Goal: Information Seeking & Learning: Learn about a topic

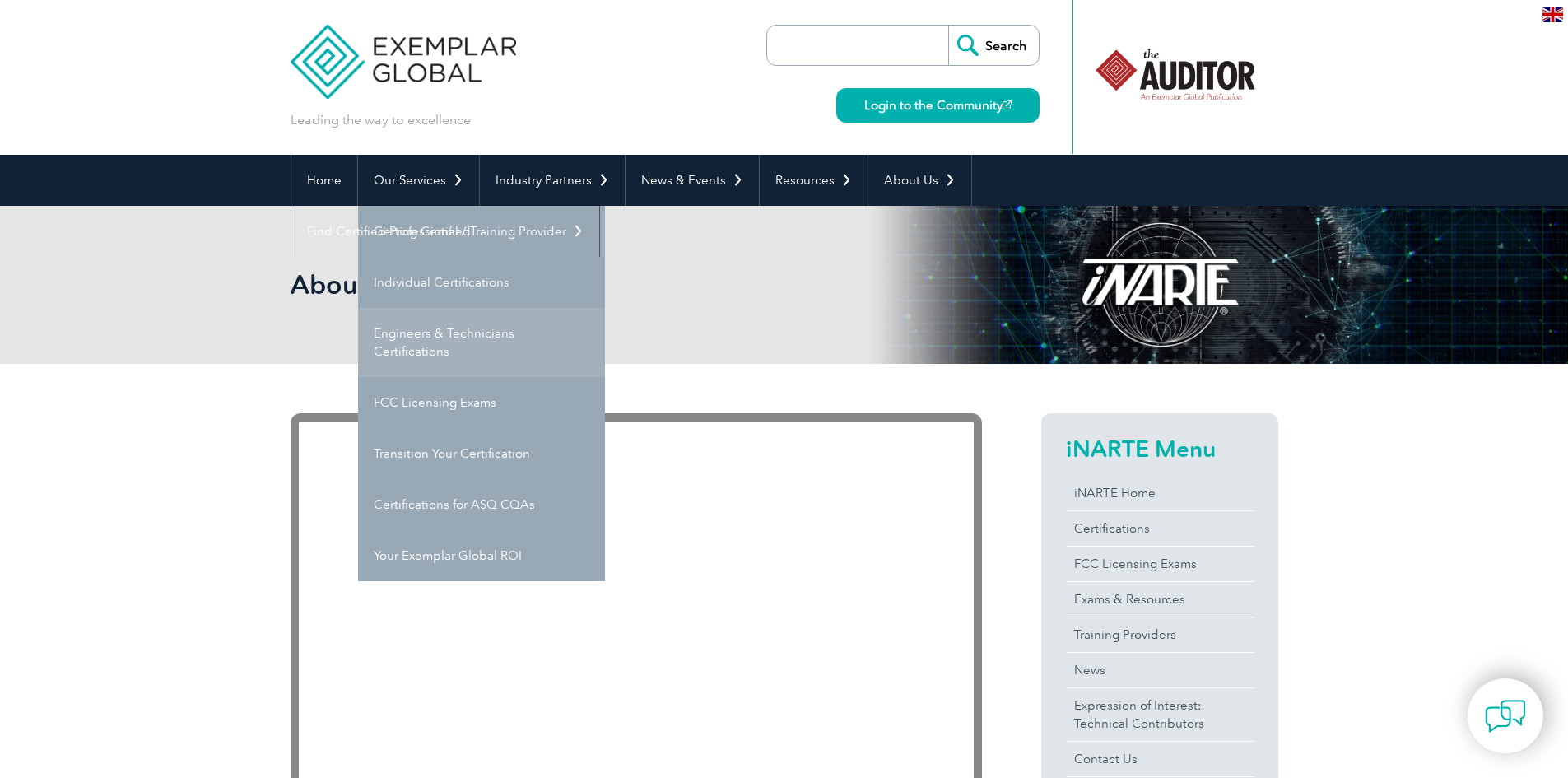
click at [459, 330] on link "Engineers & Technicians Certifications" at bounding box center [482, 342] width 247 height 69
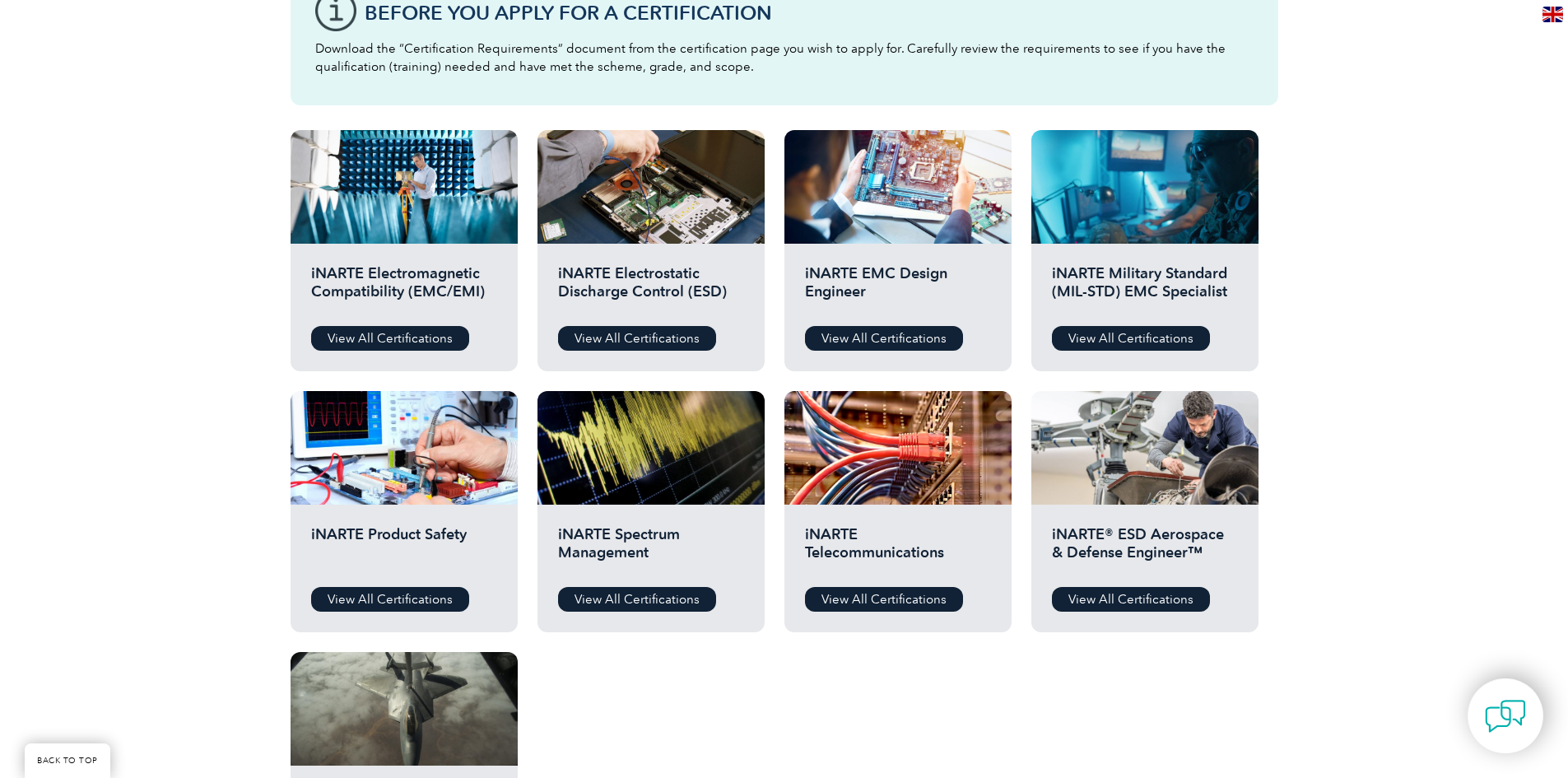
scroll to position [577, 0]
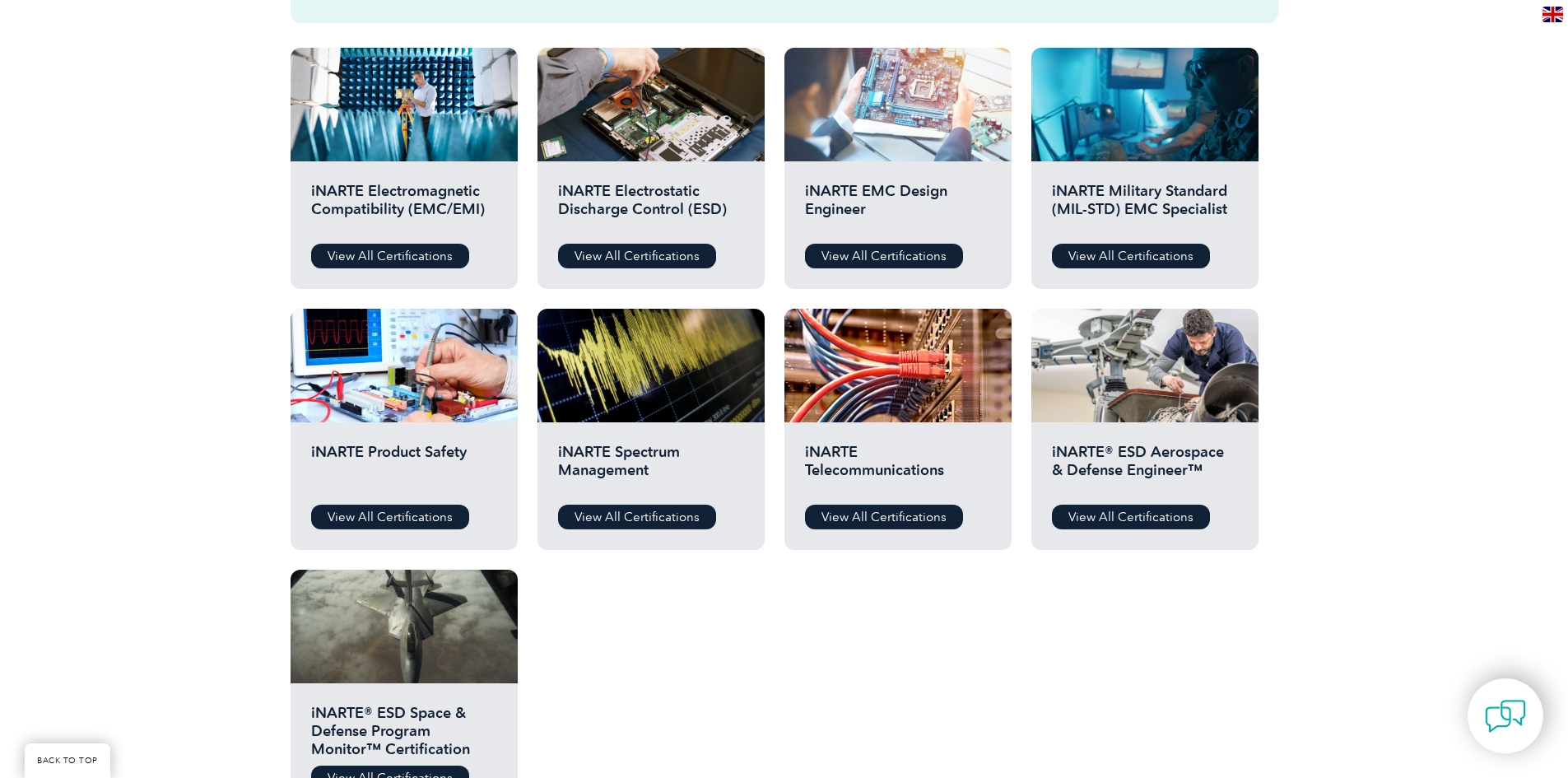
click at [907, 104] on div at bounding box center [898, 104] width 227 height 114
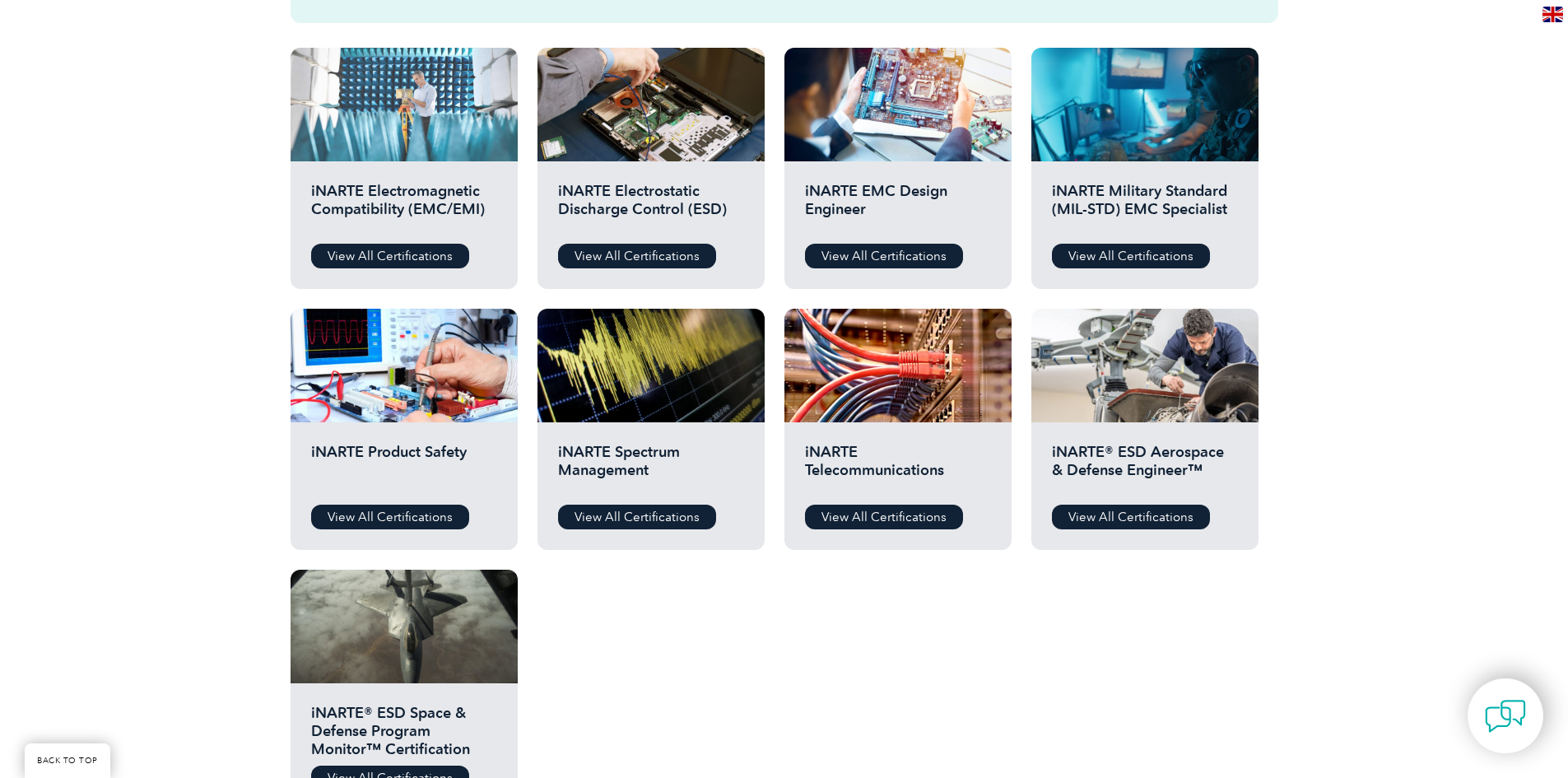
click at [415, 143] on div at bounding box center [404, 104] width 227 height 114
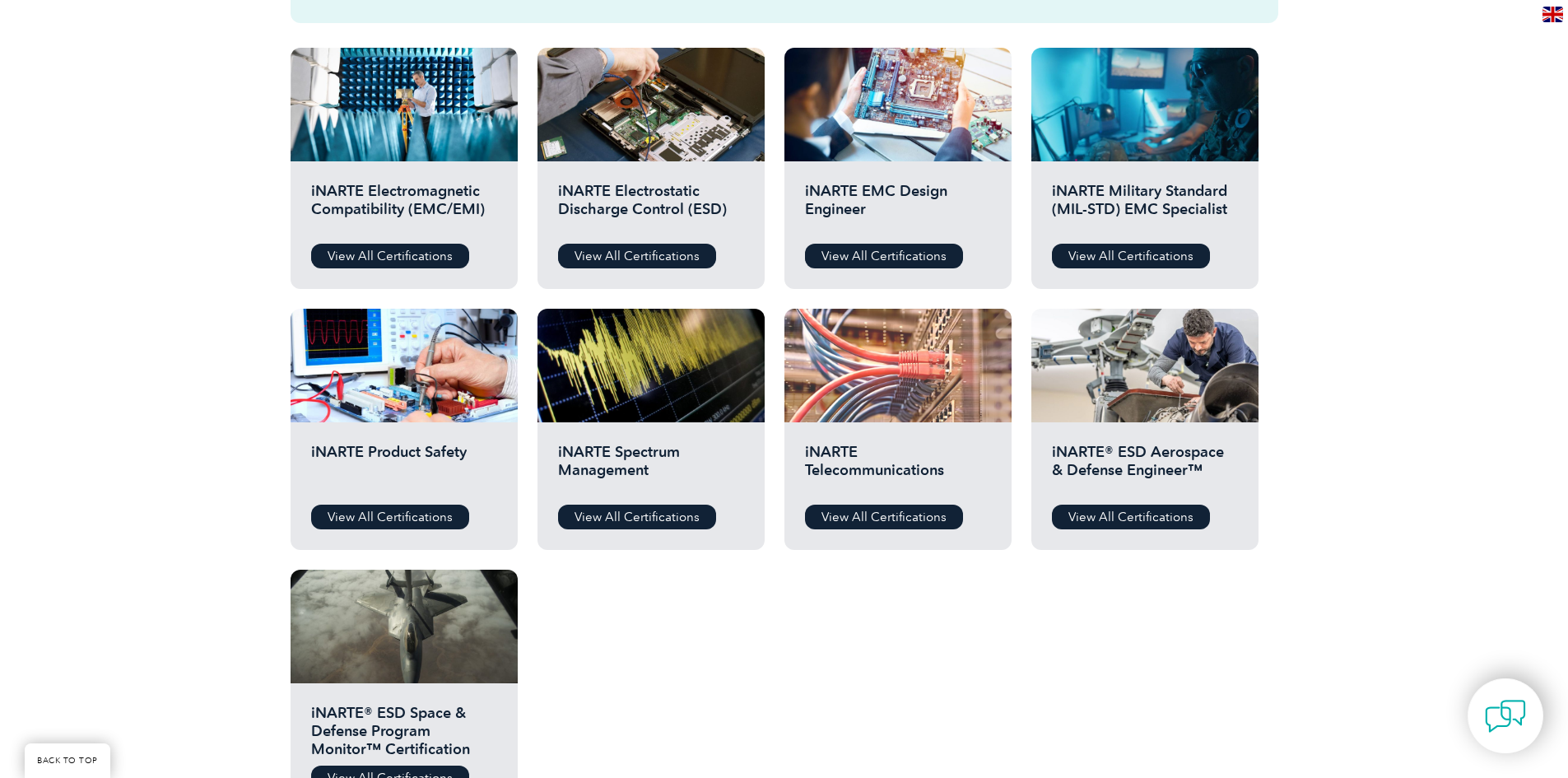
click at [909, 375] on div at bounding box center [898, 365] width 227 height 114
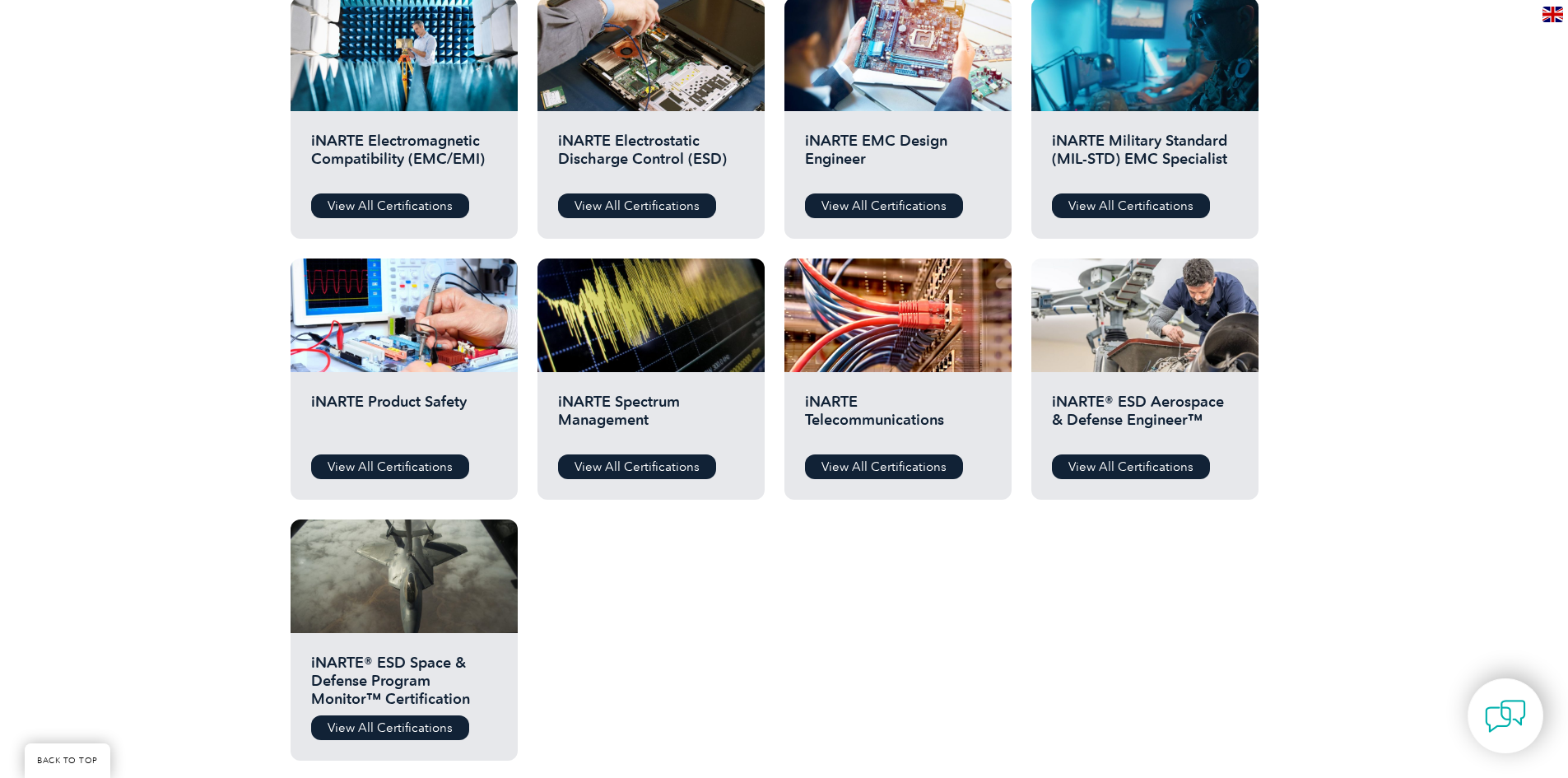
scroll to position [741, 0]
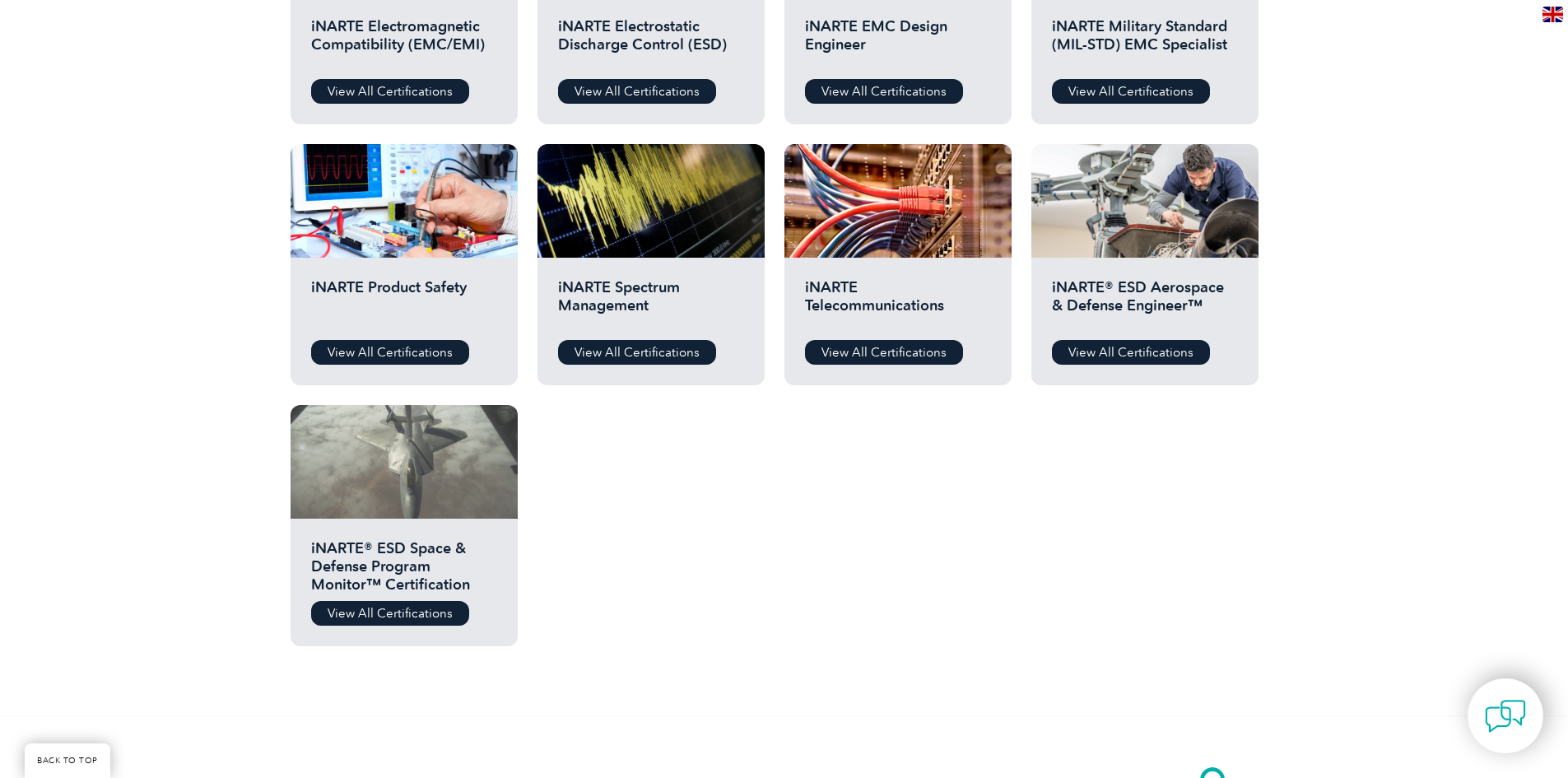
click at [379, 490] on div at bounding box center [404, 461] width 227 height 114
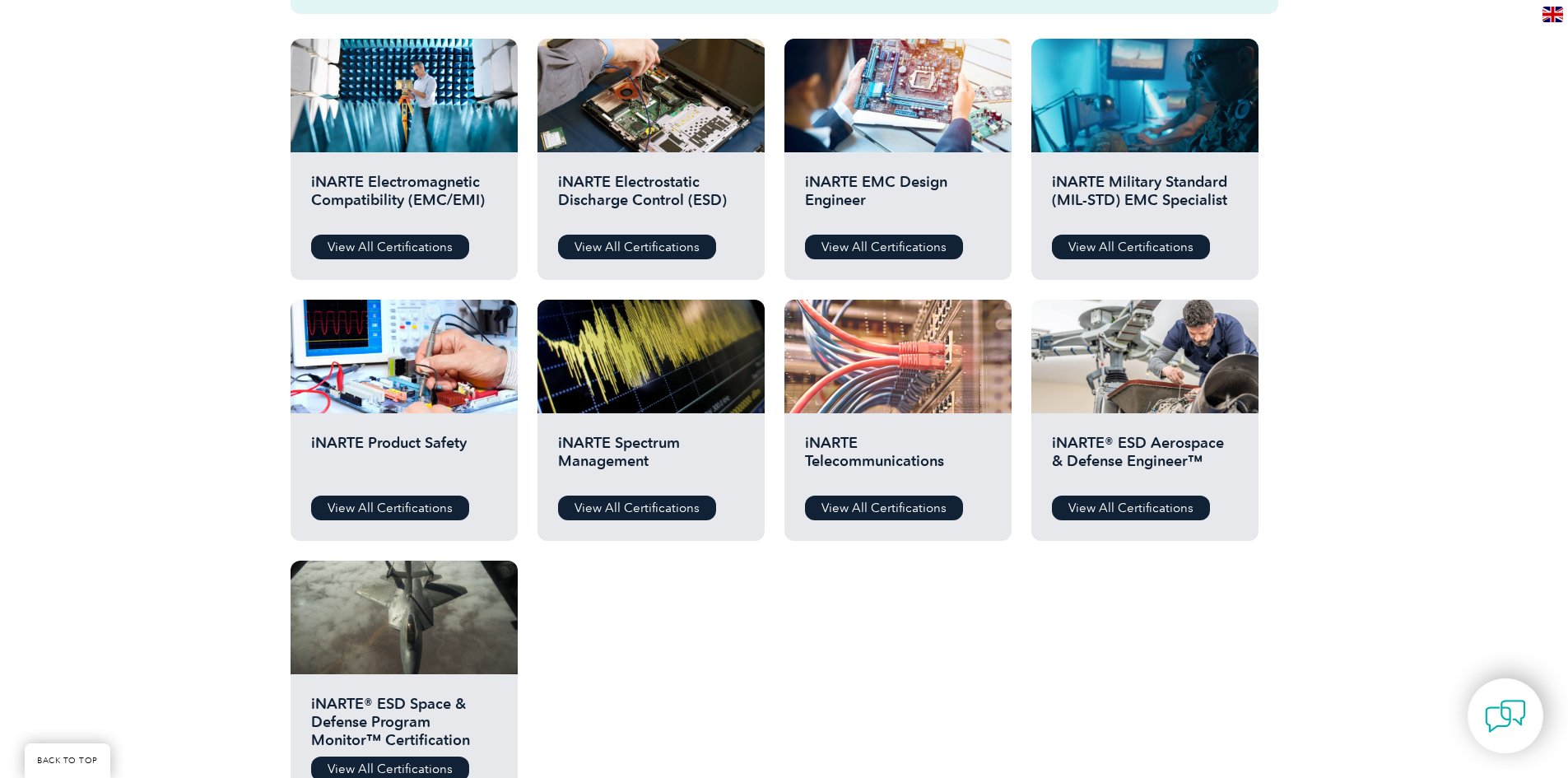
scroll to position [577, 0]
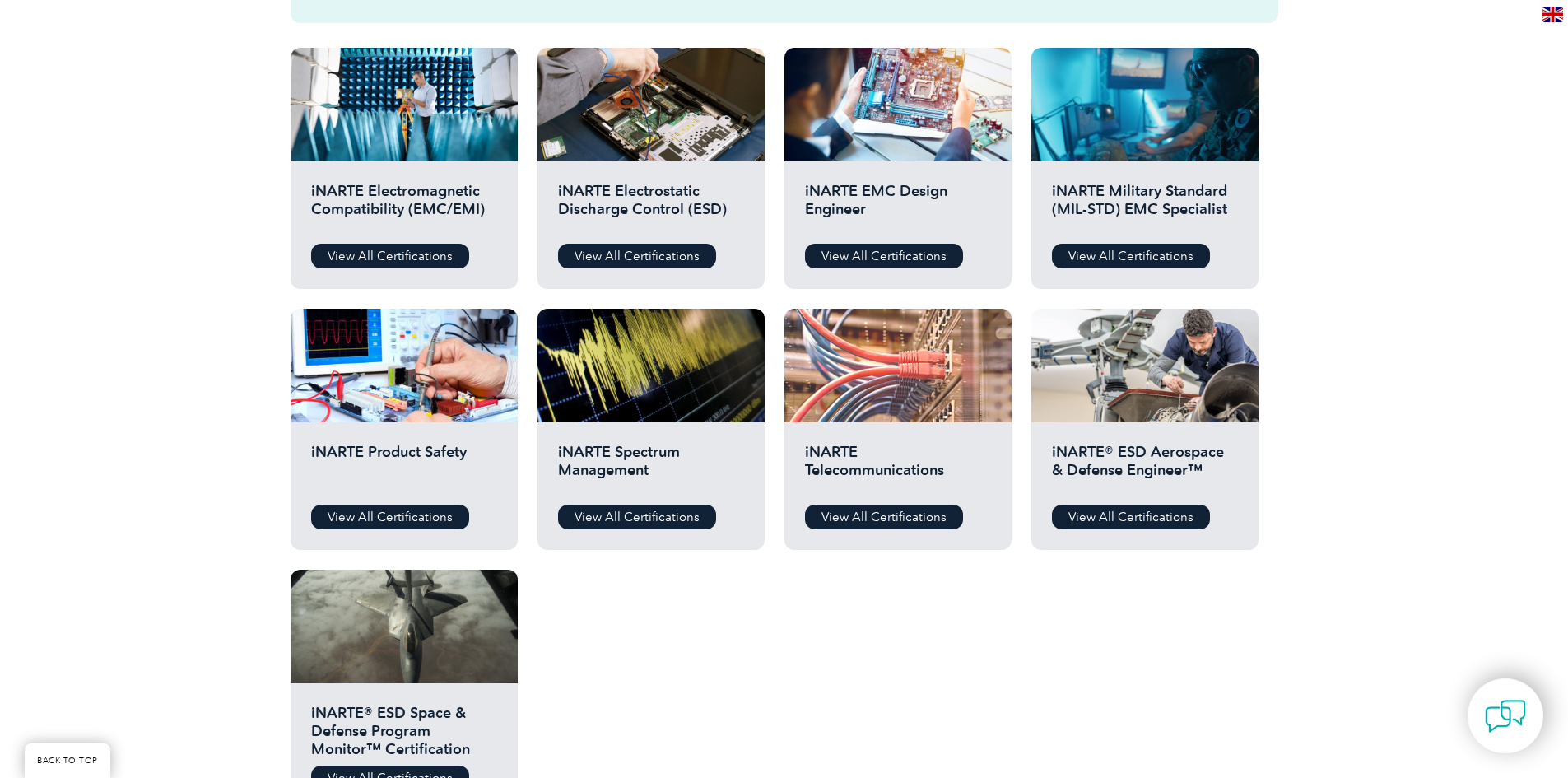
click at [871, 402] on div at bounding box center [898, 365] width 227 height 114
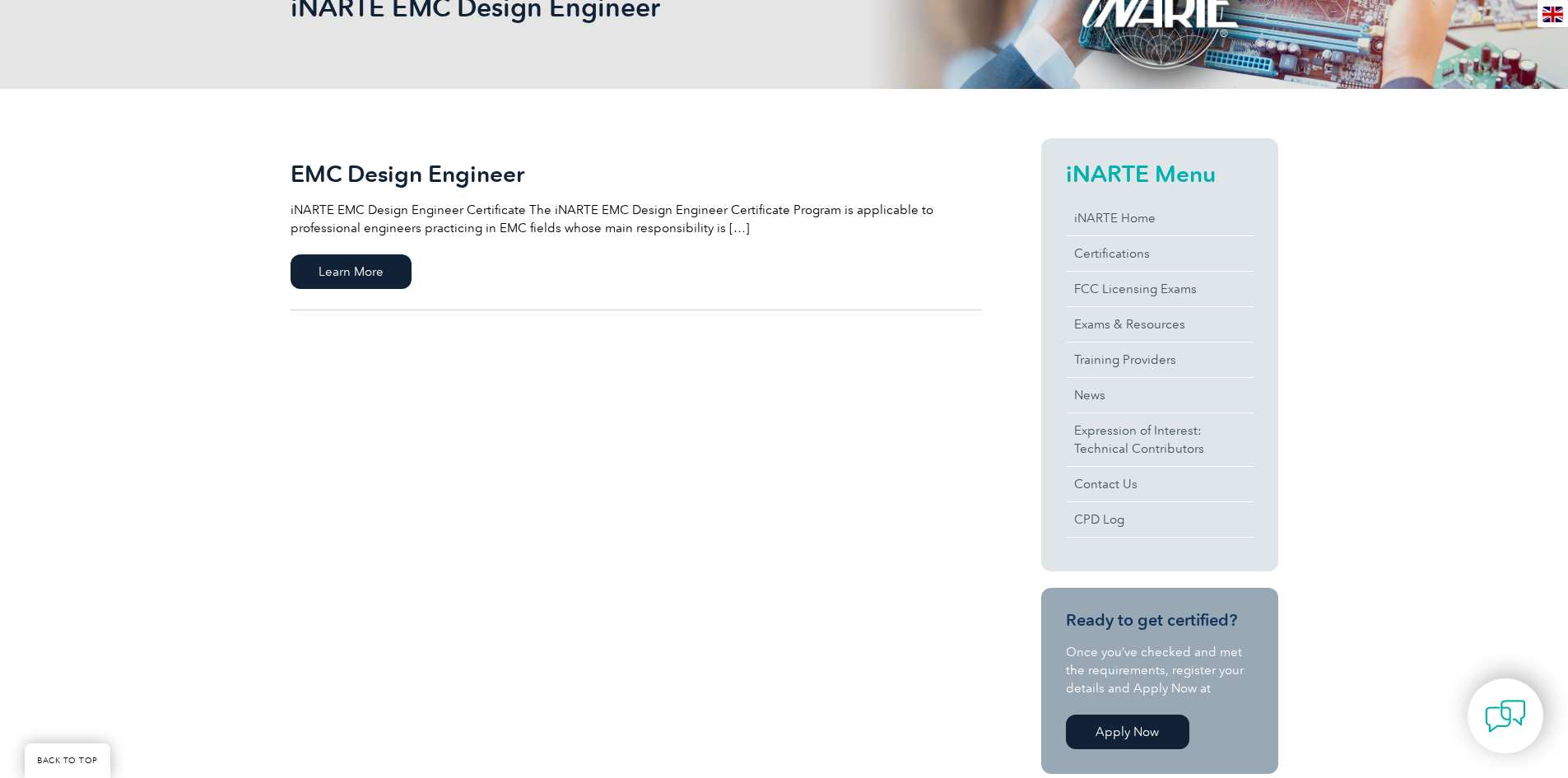
scroll to position [173, 0]
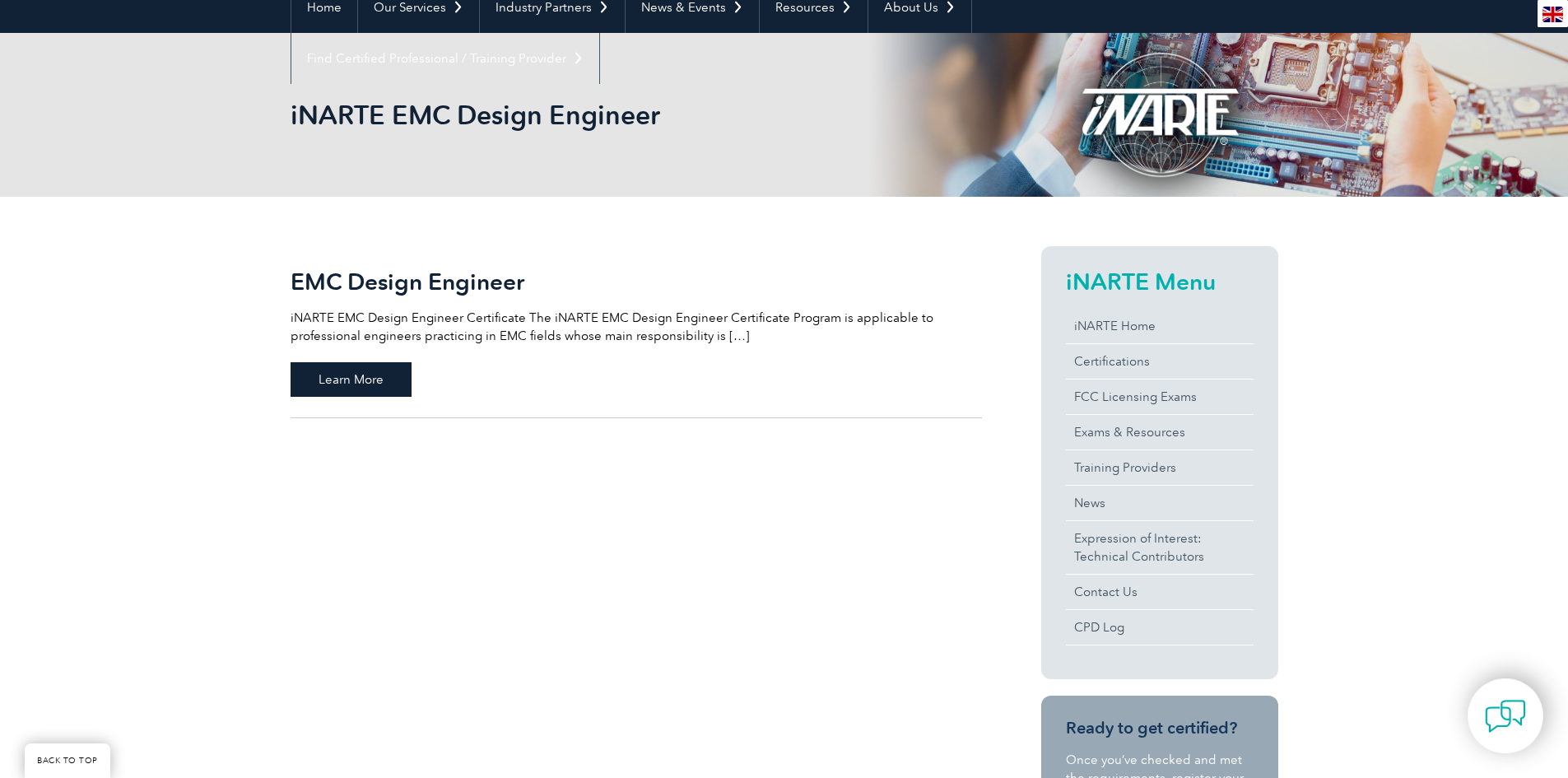
click at [390, 380] on span "Learn More" at bounding box center [350, 379] width 121 height 35
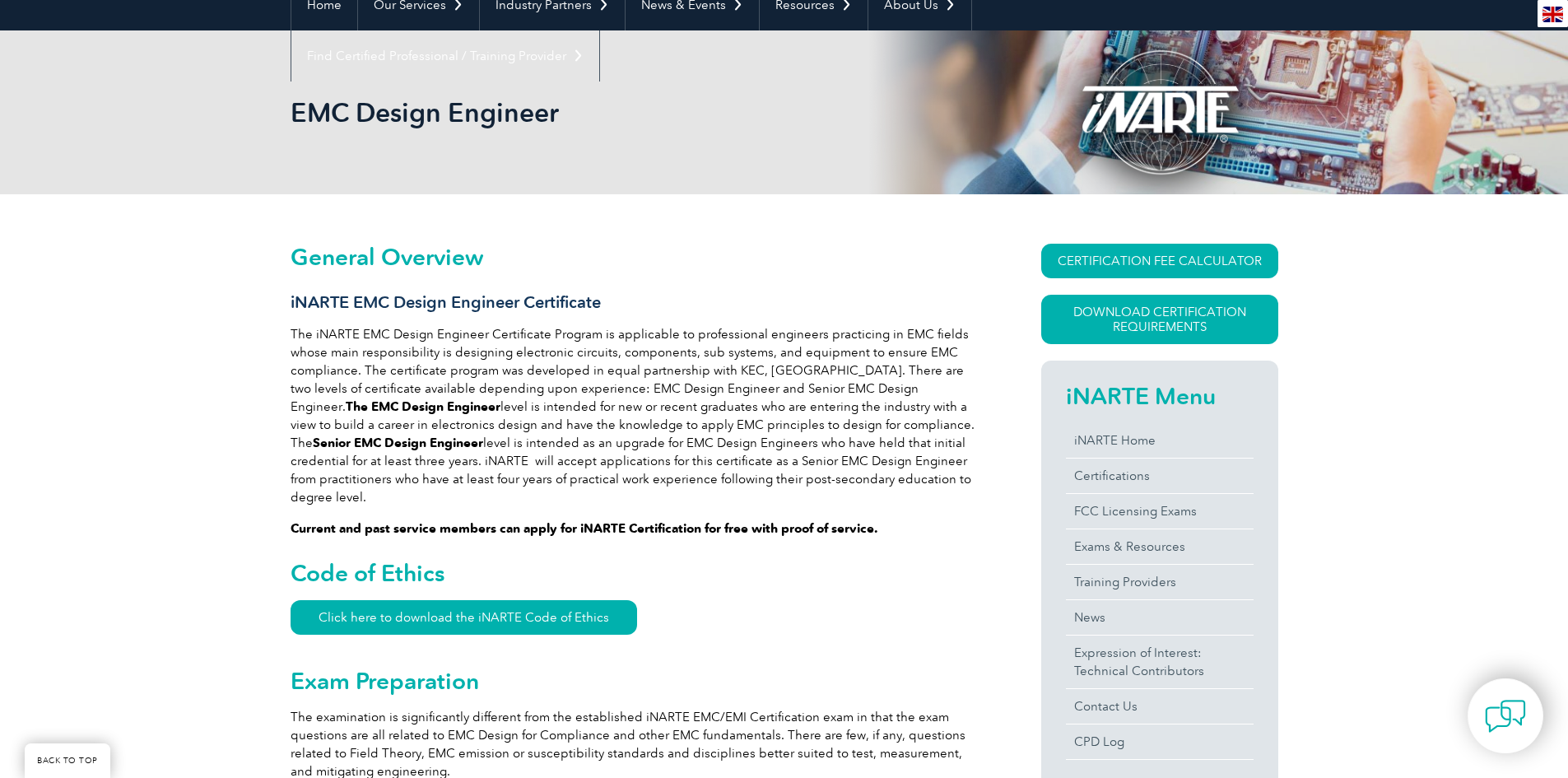
scroll to position [165, 0]
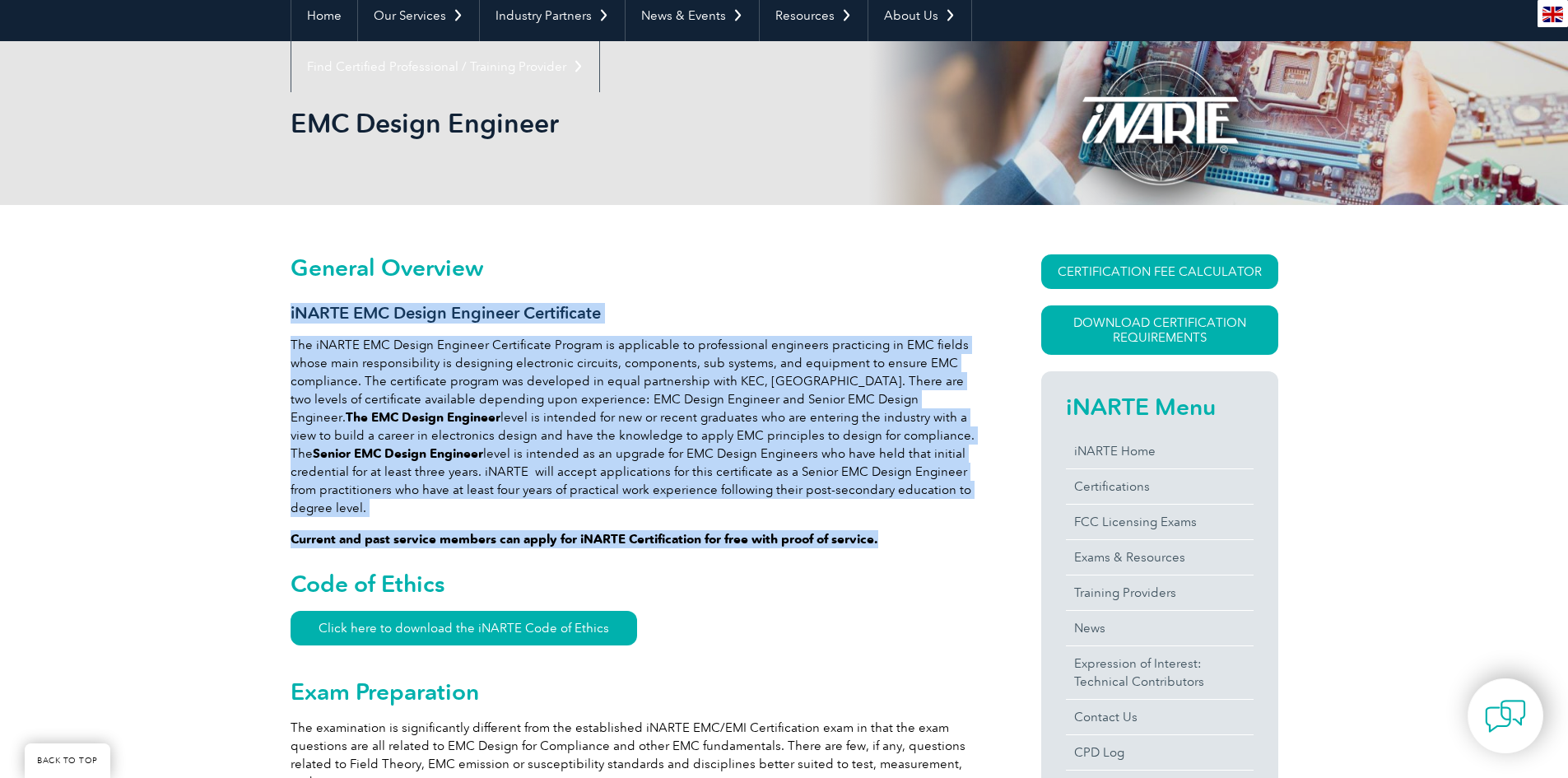
drag, startPoint x: 291, startPoint y: 311, endPoint x: 906, endPoint y: 524, distance: 650.8
click at [907, 530] on p "Current and past service members can apply for iNARTE Certification for free wi…" at bounding box center [636, 539] width 692 height 18
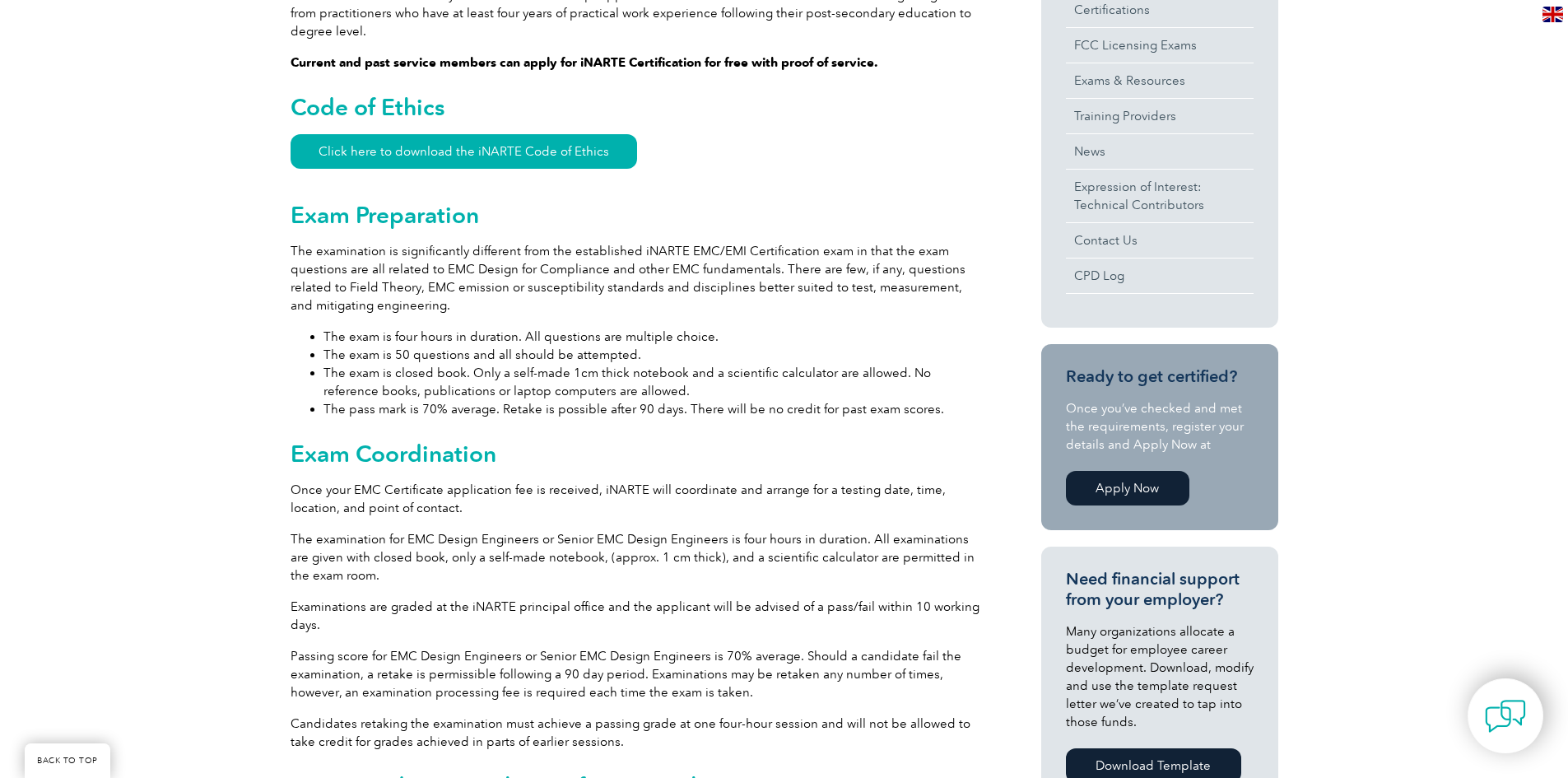
scroll to position [659, 0]
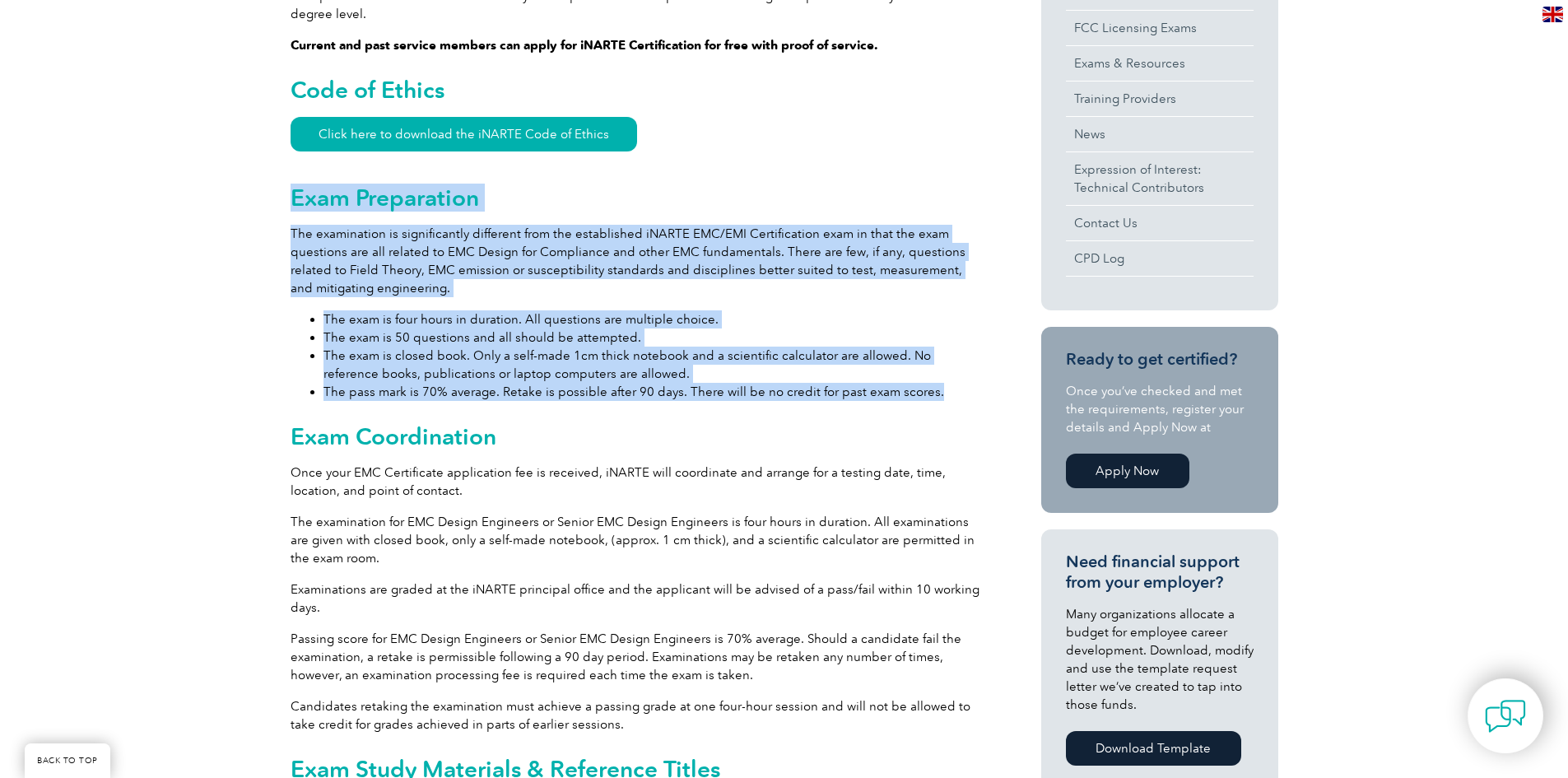
drag, startPoint x: 293, startPoint y: 179, endPoint x: 927, endPoint y: 378, distance: 664.5
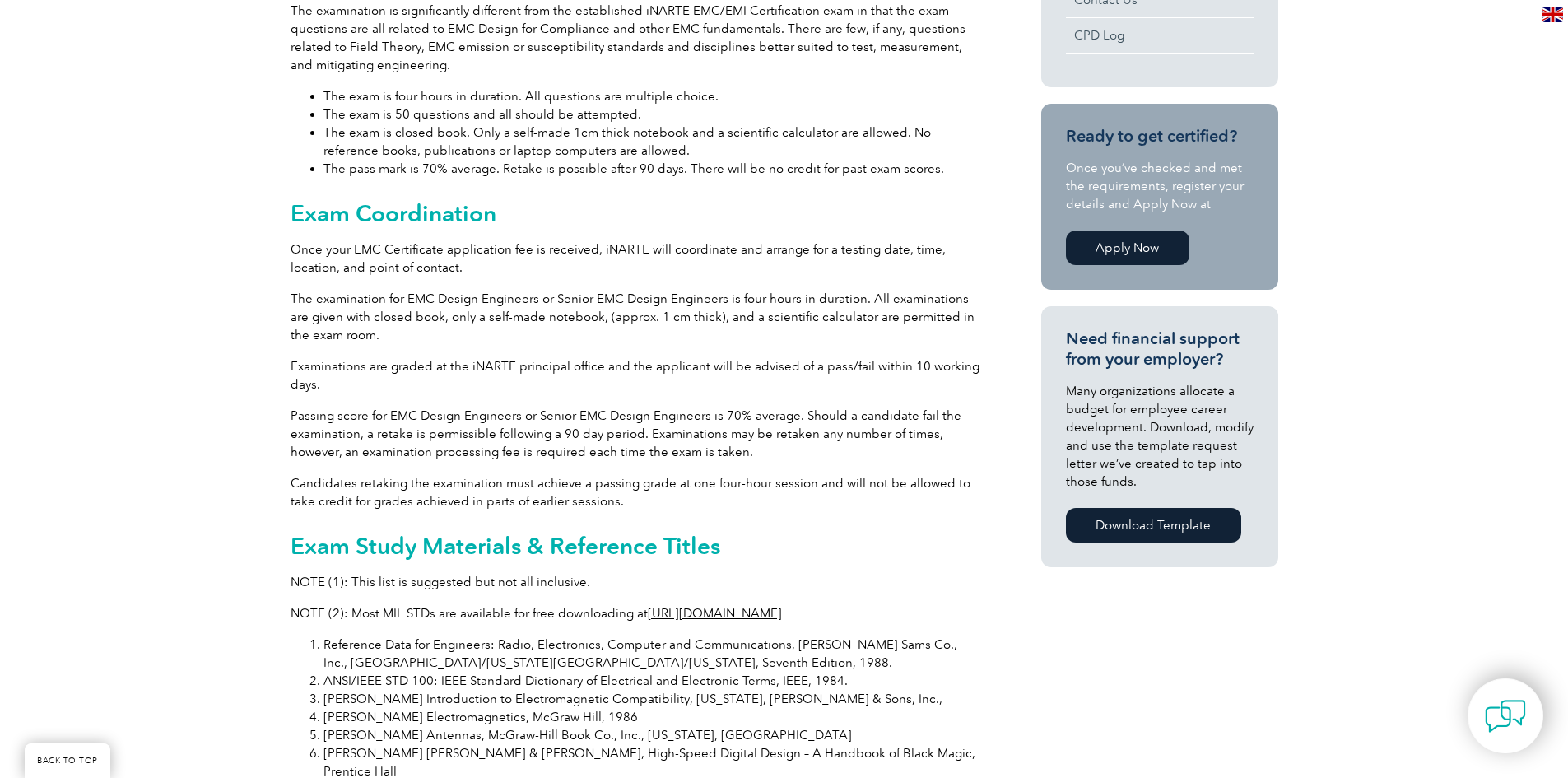
scroll to position [906, 0]
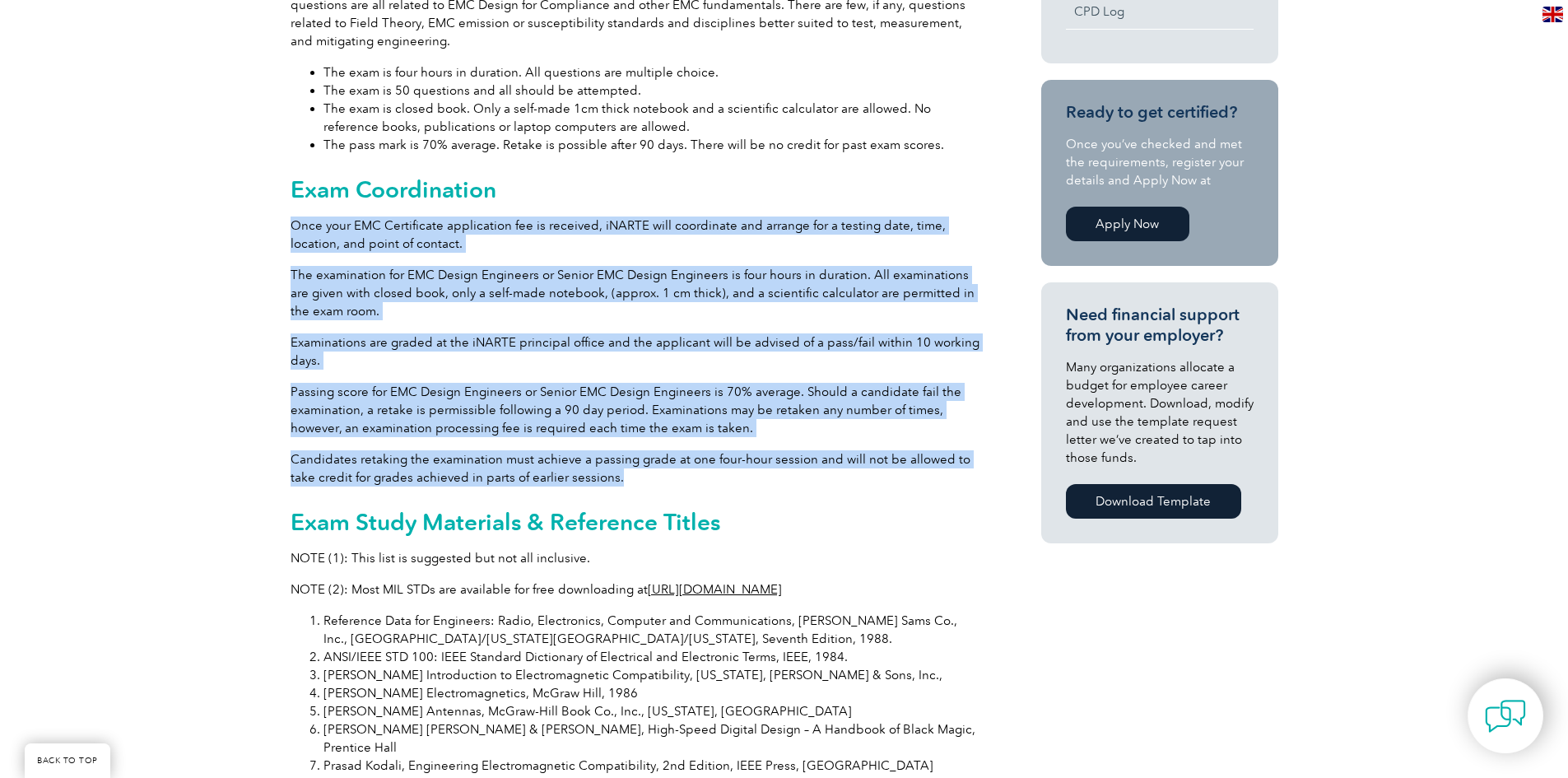
drag, startPoint x: 293, startPoint y: 210, endPoint x: 754, endPoint y: 464, distance: 526.3
click at [754, 464] on div "General Overview iNARTE EMC Design Engineer Certificate The iNARTE EMC Design E…" at bounding box center [636, 569] width 692 height 2110
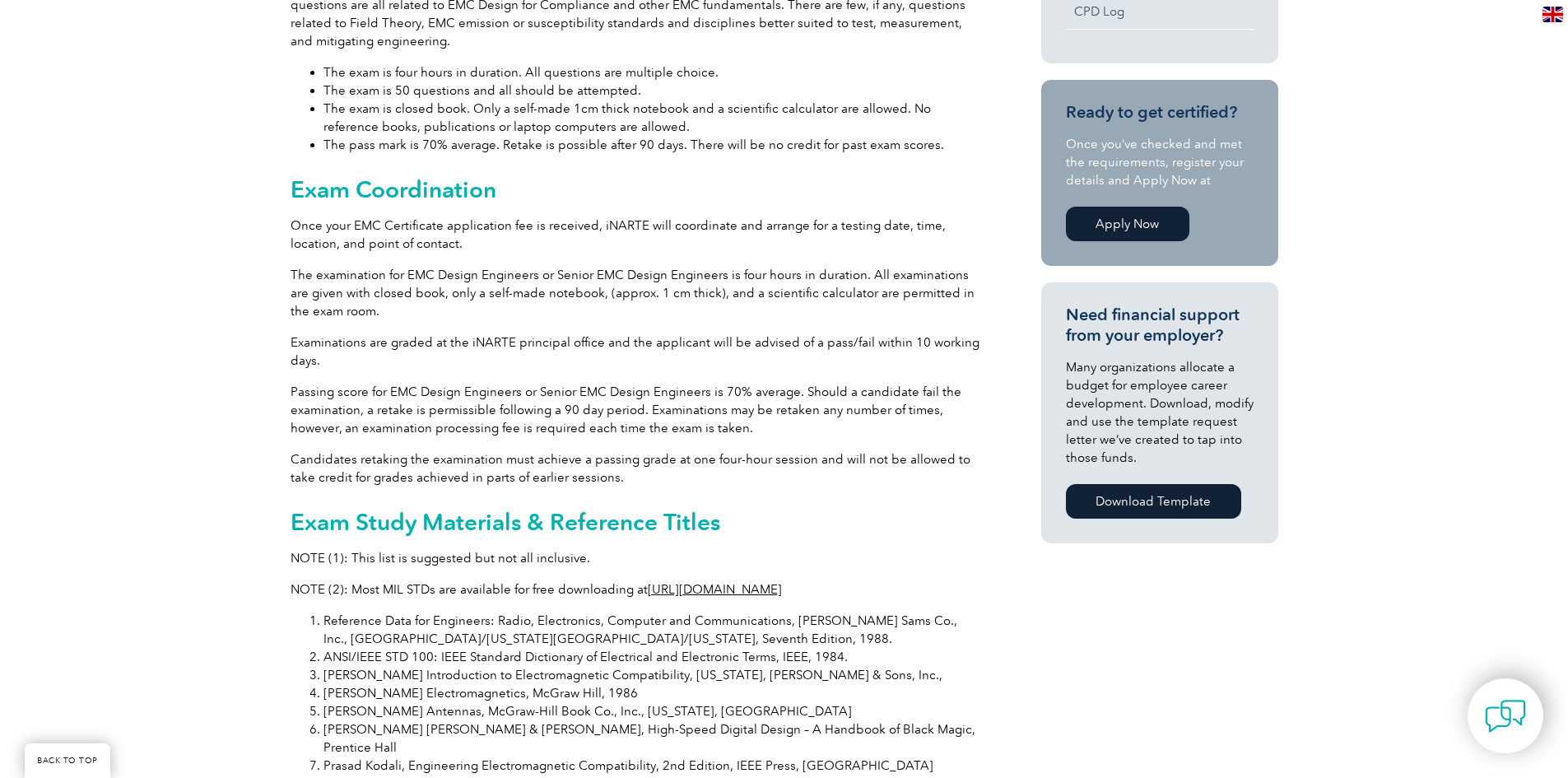
click at [215, 389] on div "General Overview iNARTE EMC Design Engineer Certificate The iNARTE EMC Design E…" at bounding box center [784, 572] width 1568 height 2218
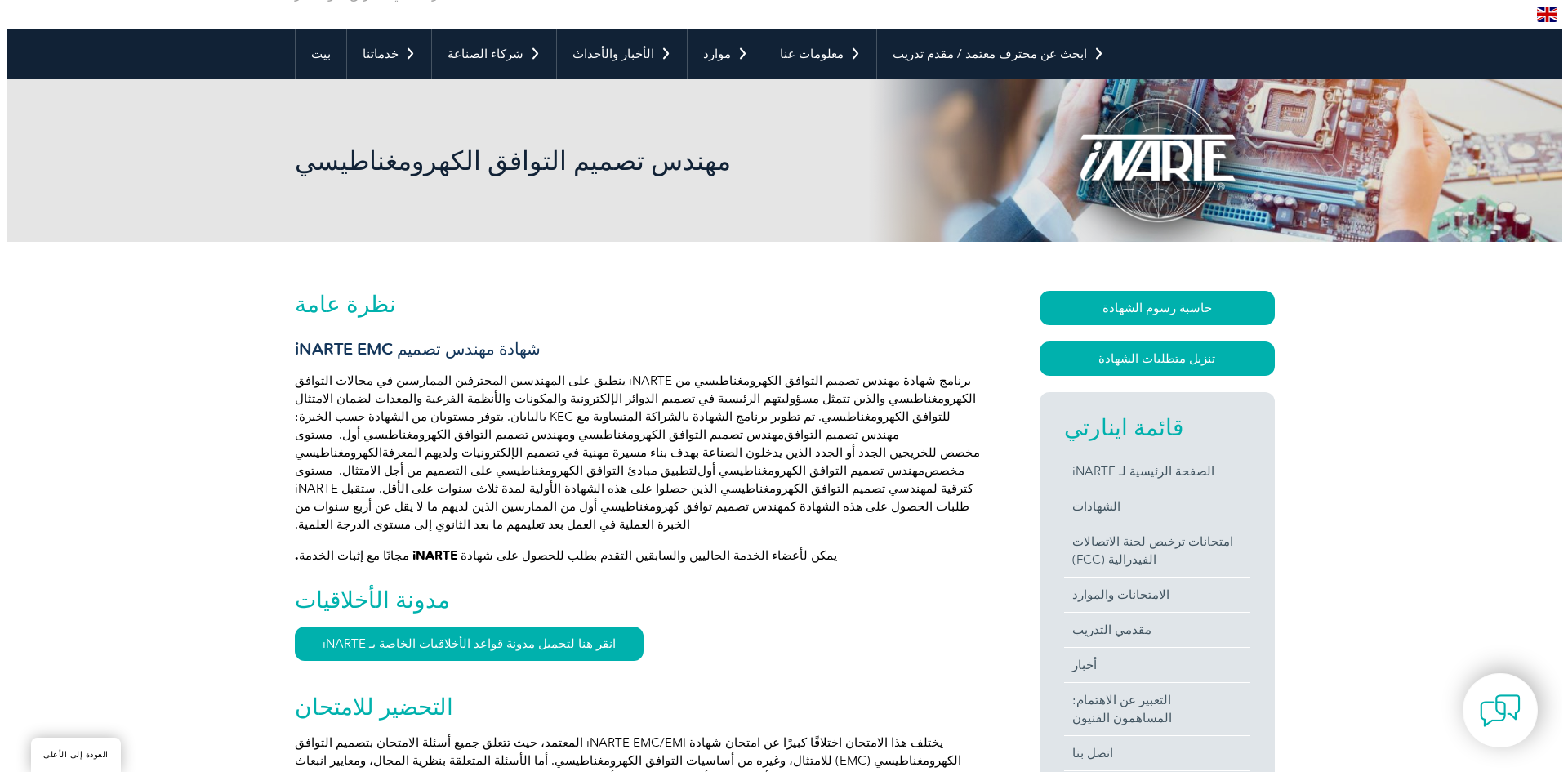
scroll to position [209, 0]
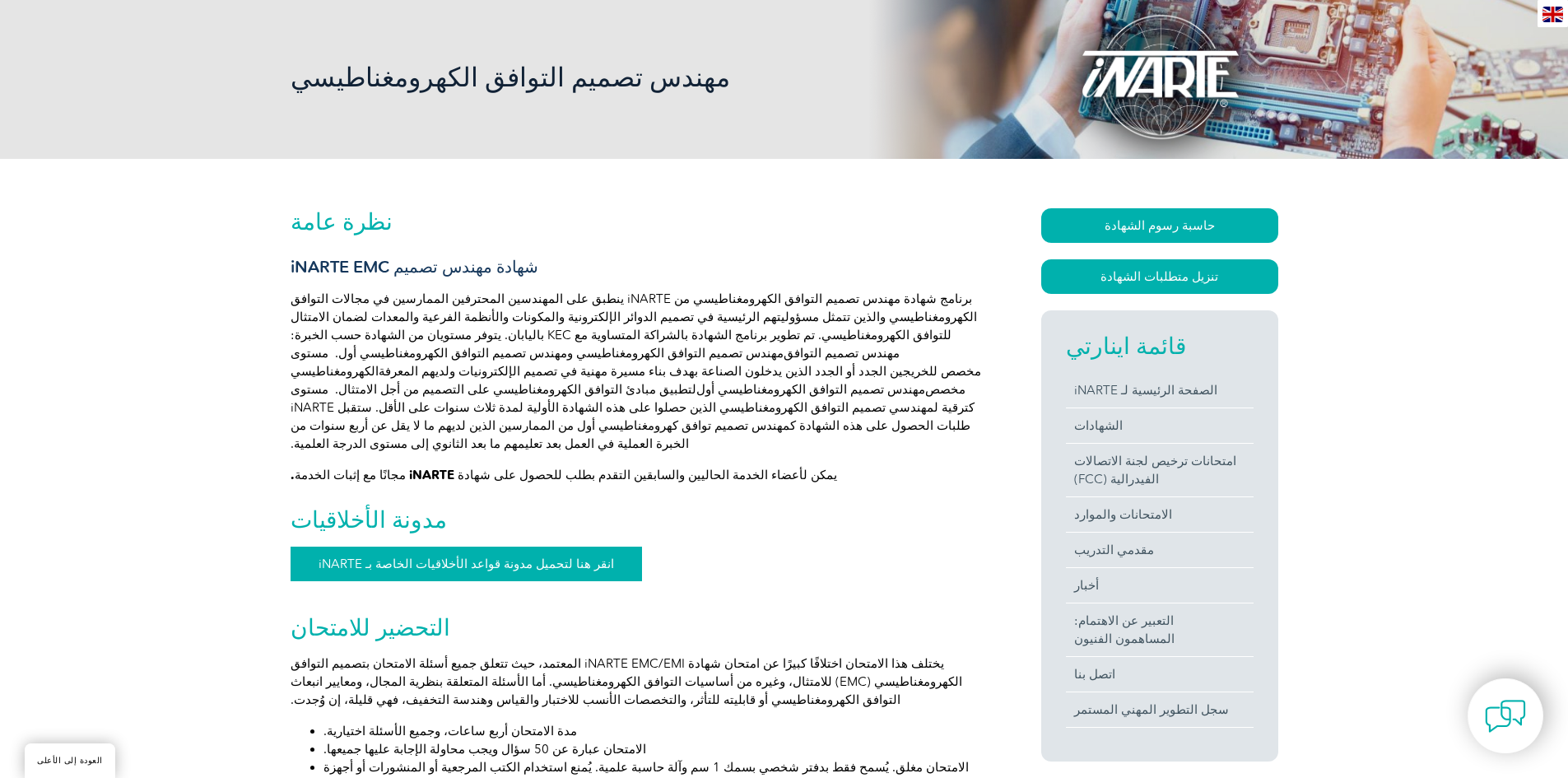
click at [453, 557] on font "انقر هنا لتحميل مدونة قواعد الأخلاقيات الخاصة بـ iNARTE" at bounding box center [466, 564] width 296 height 15
click at [1151, 283] on font "تنزيل متطلبات الشهادة" at bounding box center [1159, 276] width 118 height 15
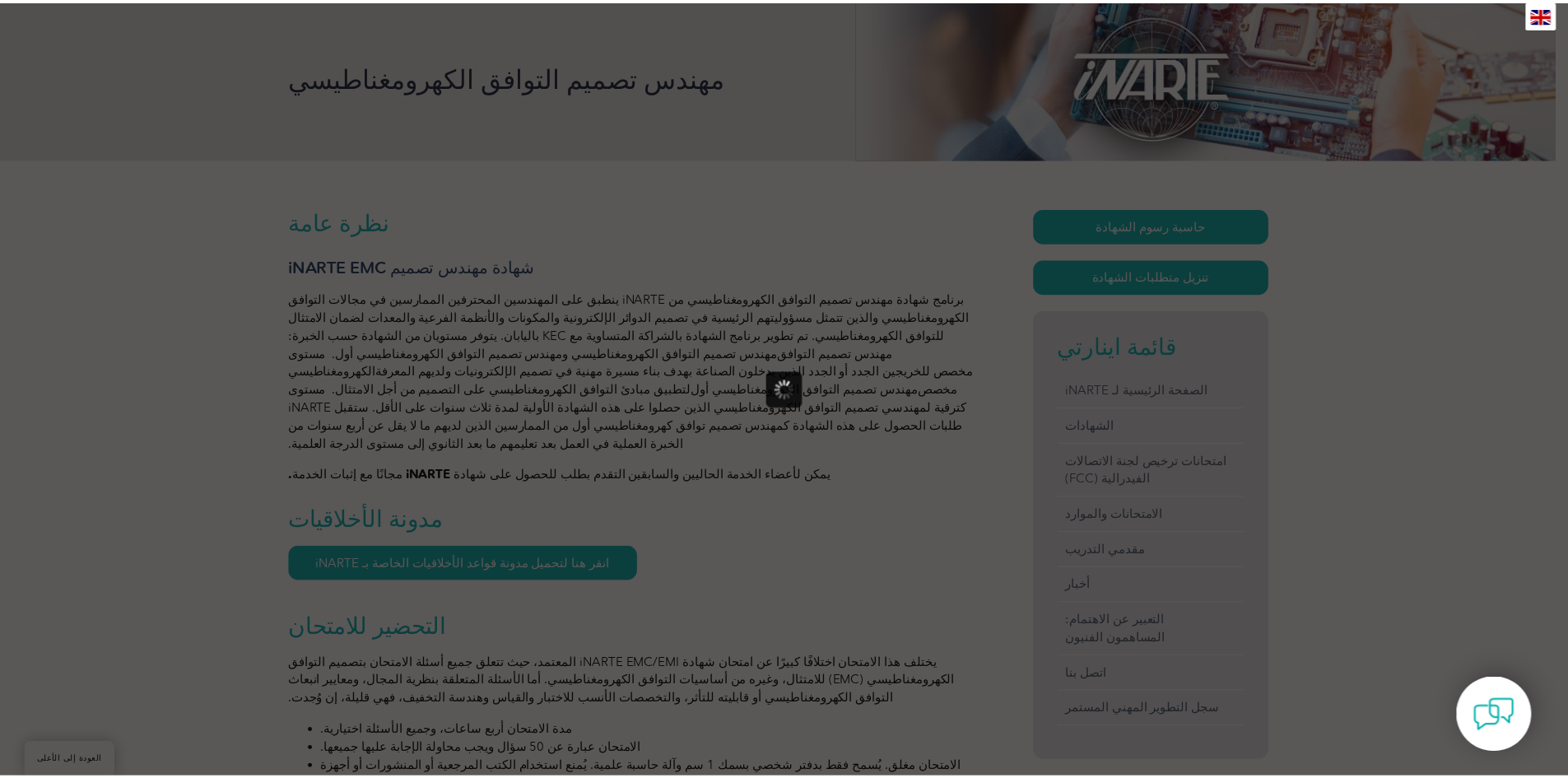
scroll to position [0, 0]
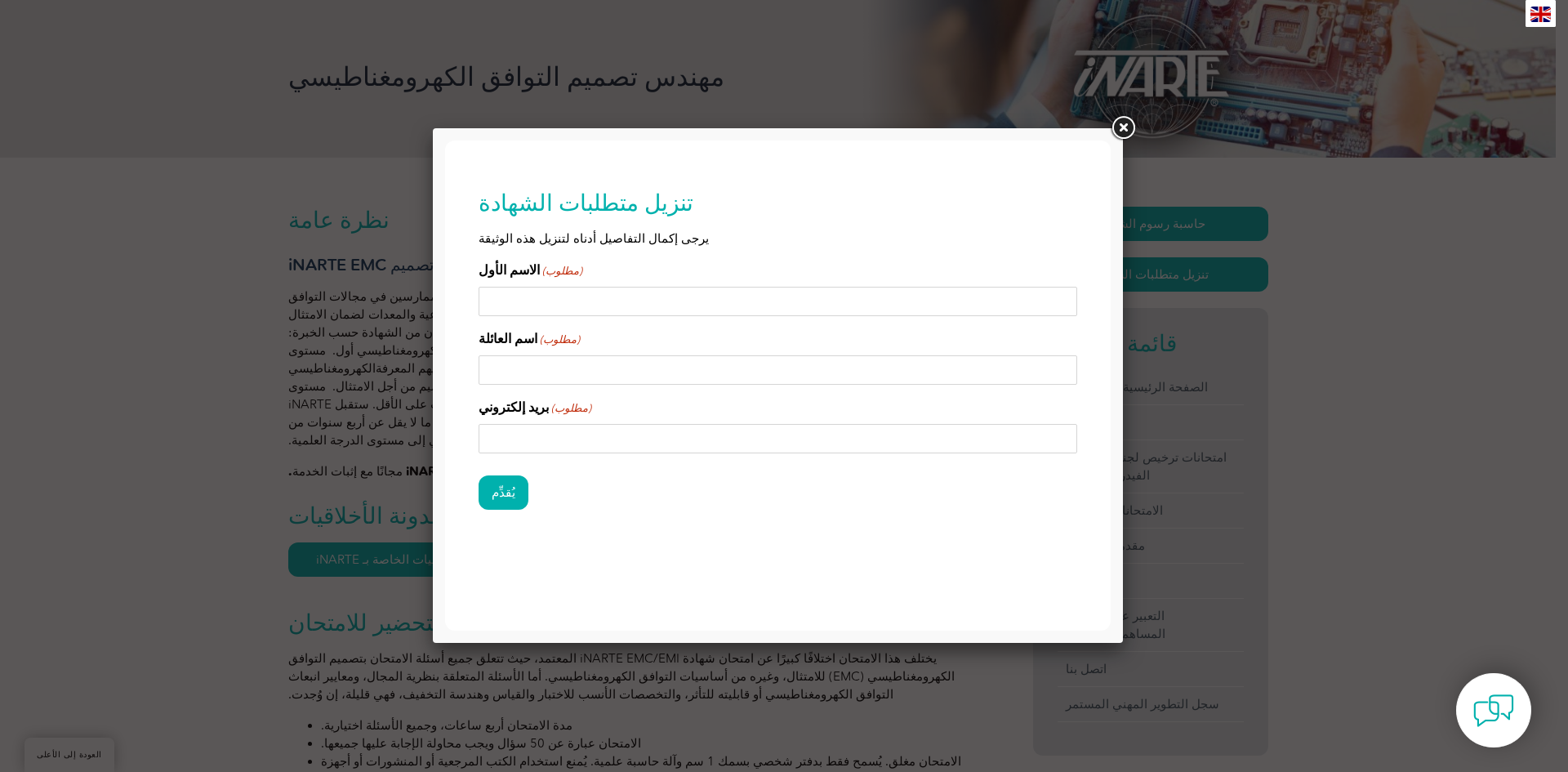
click at [1125, 127] on link at bounding box center [1123, 128] width 29 height 29
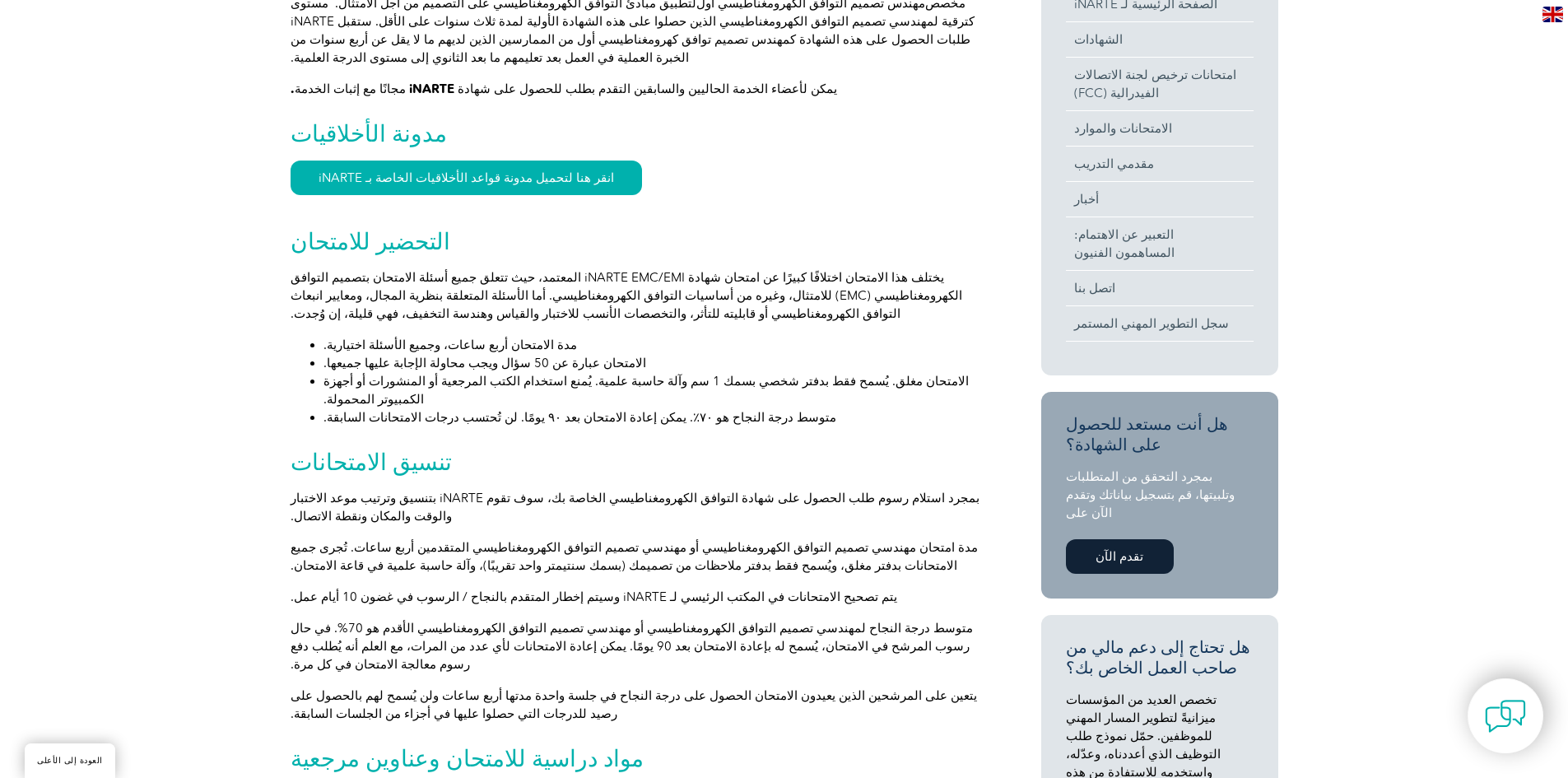
scroll to position [705, 0]
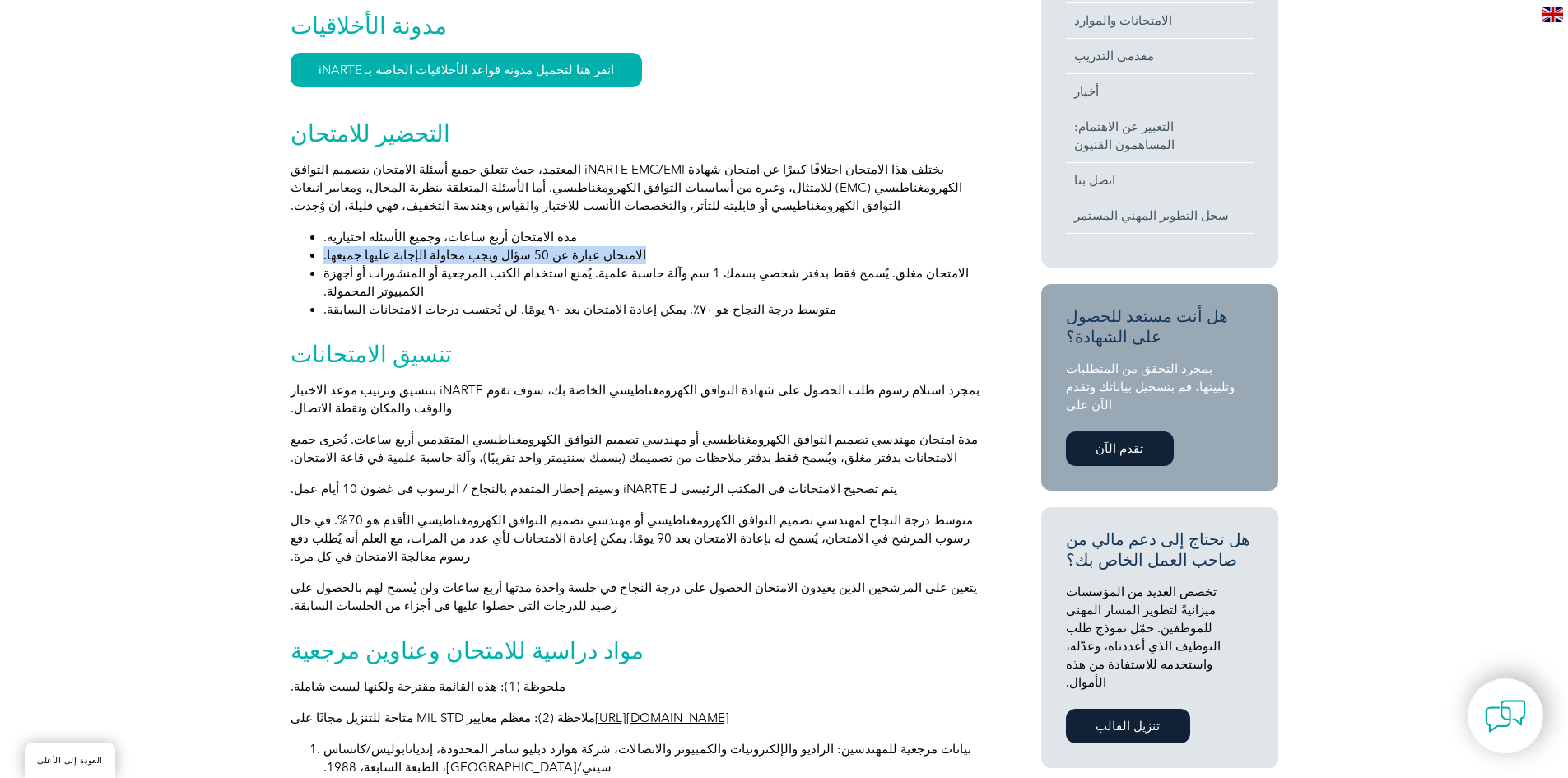
drag, startPoint x: 325, startPoint y: 220, endPoint x: 588, endPoint y: 218, distance: 263.0
click at [588, 246] on li "الامتحان عبارة عن 50 سؤال ويجب محاولة الإجابة عليها جميعها." at bounding box center [653, 255] width 659 height 18
click at [636, 228] on li "مدة الامتحان أربع ساعات، وجميع الأسئلة اختيارية." at bounding box center [653, 237] width 659 height 18
drag, startPoint x: 322, startPoint y: 222, endPoint x: 588, endPoint y: 218, distance: 266.0
click at [588, 228] on ul "مدة الامتحان أربع ساعات، وجميع الأسئلة اختيارية. الامتحان عبارة عن 50 سؤال ويجب…" at bounding box center [636, 273] width 692 height 90
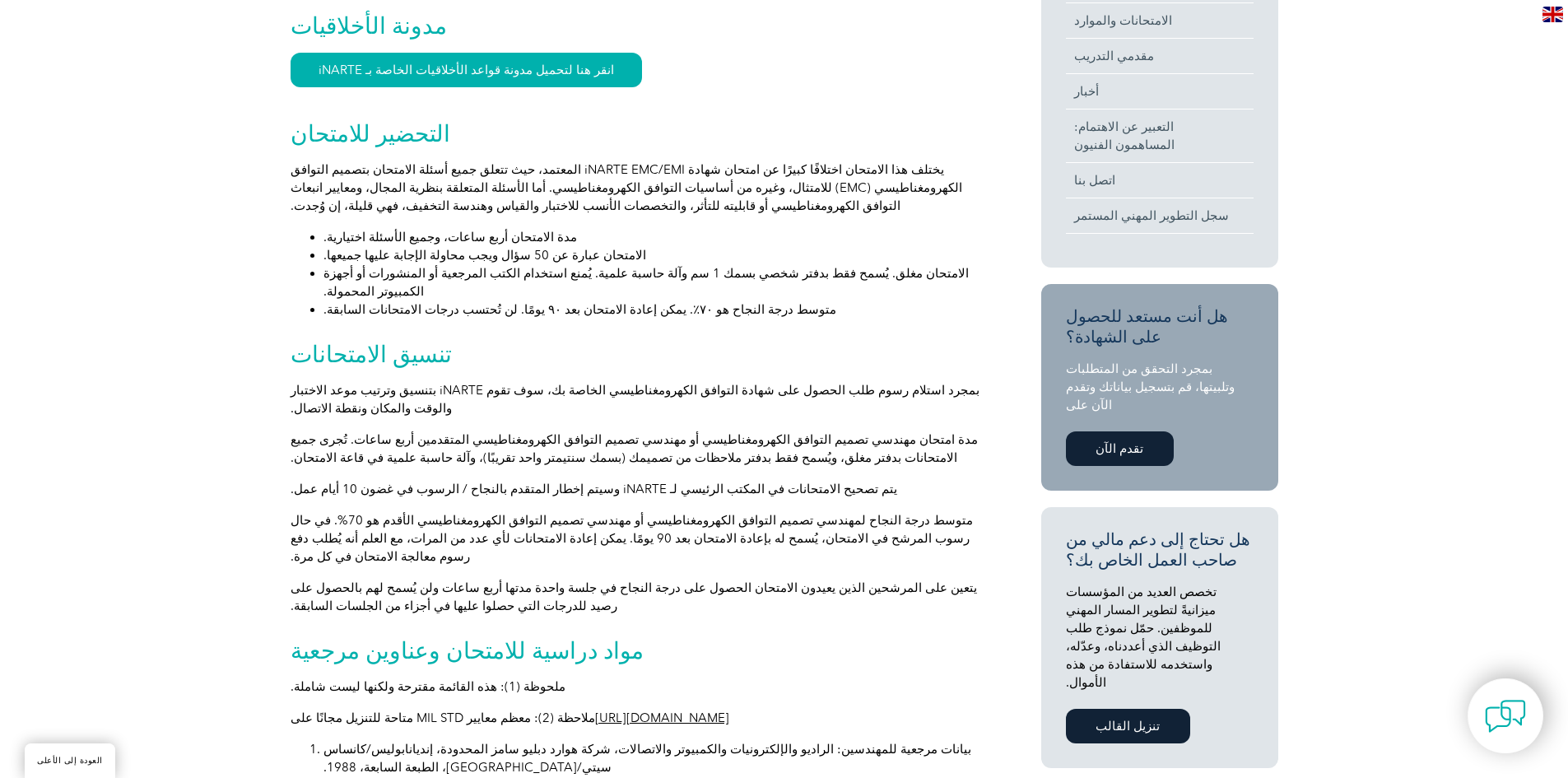
click at [637, 228] on li "مدة الامتحان أربع ساعات، وجميع الأسئلة اختيارية." at bounding box center [653, 237] width 659 height 18
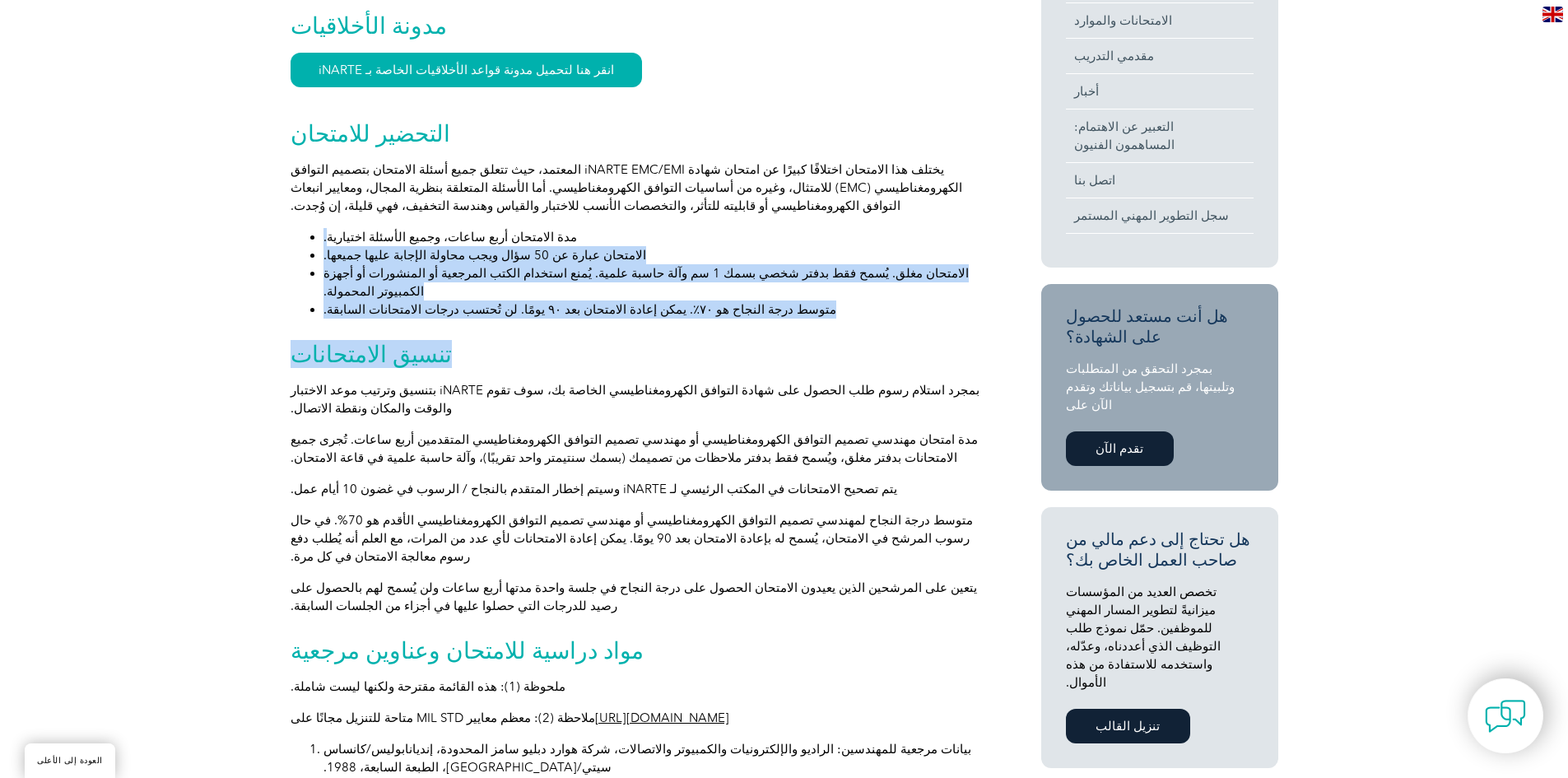
drag, startPoint x: 325, startPoint y: 199, endPoint x: 755, endPoint y: 275, distance: 436.7
click at [755, 275] on div "نظرة عامة شهادة مهندس تصميم iNARTE EMC برنامج شهادة مهندس تصميم التوافق الكهروم…" at bounding box center [636, 722] width 692 height 2016
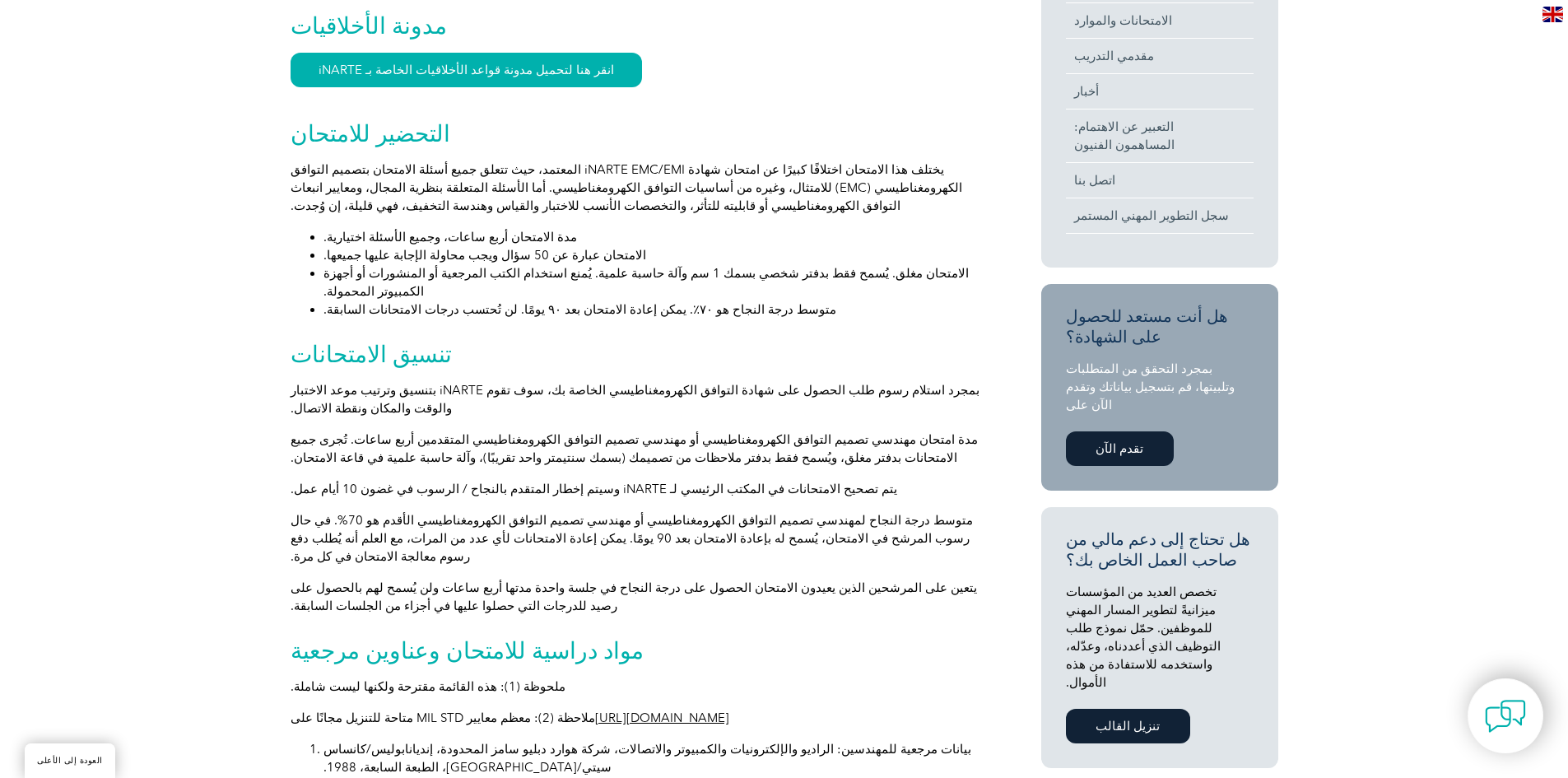
scroll to position [1035, 0]
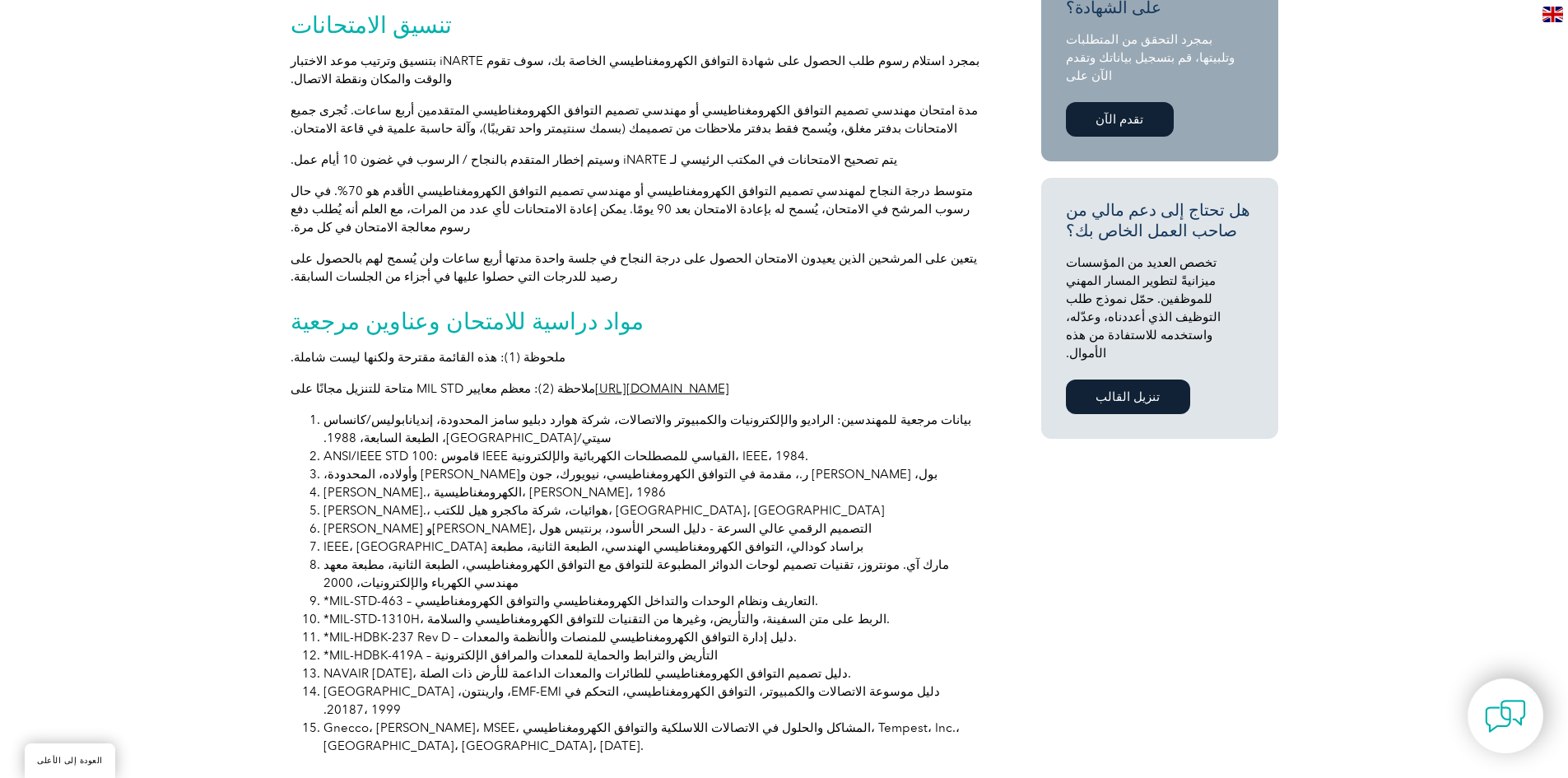
click at [595, 381] on font "http://www.everyspec.com" at bounding box center [662, 388] width 134 height 15
drag, startPoint x: 325, startPoint y: 366, endPoint x: 797, endPoint y: 366, distance: 472.0
click at [797, 447] on li "ANSI/IEEE STD 100: قاموس IEEE القياسي للمصطلحات الكهربائية والإلكترونية، IEEE، …" at bounding box center [653, 456] width 659 height 18
click at [738, 484] on li "كراوس، جون د.، الكهرومغناطيسية، ماكجرو هيل، 1986" at bounding box center [653, 493] width 659 height 18
drag, startPoint x: 552, startPoint y: 408, endPoint x: 325, endPoint y: 407, distance: 227.0
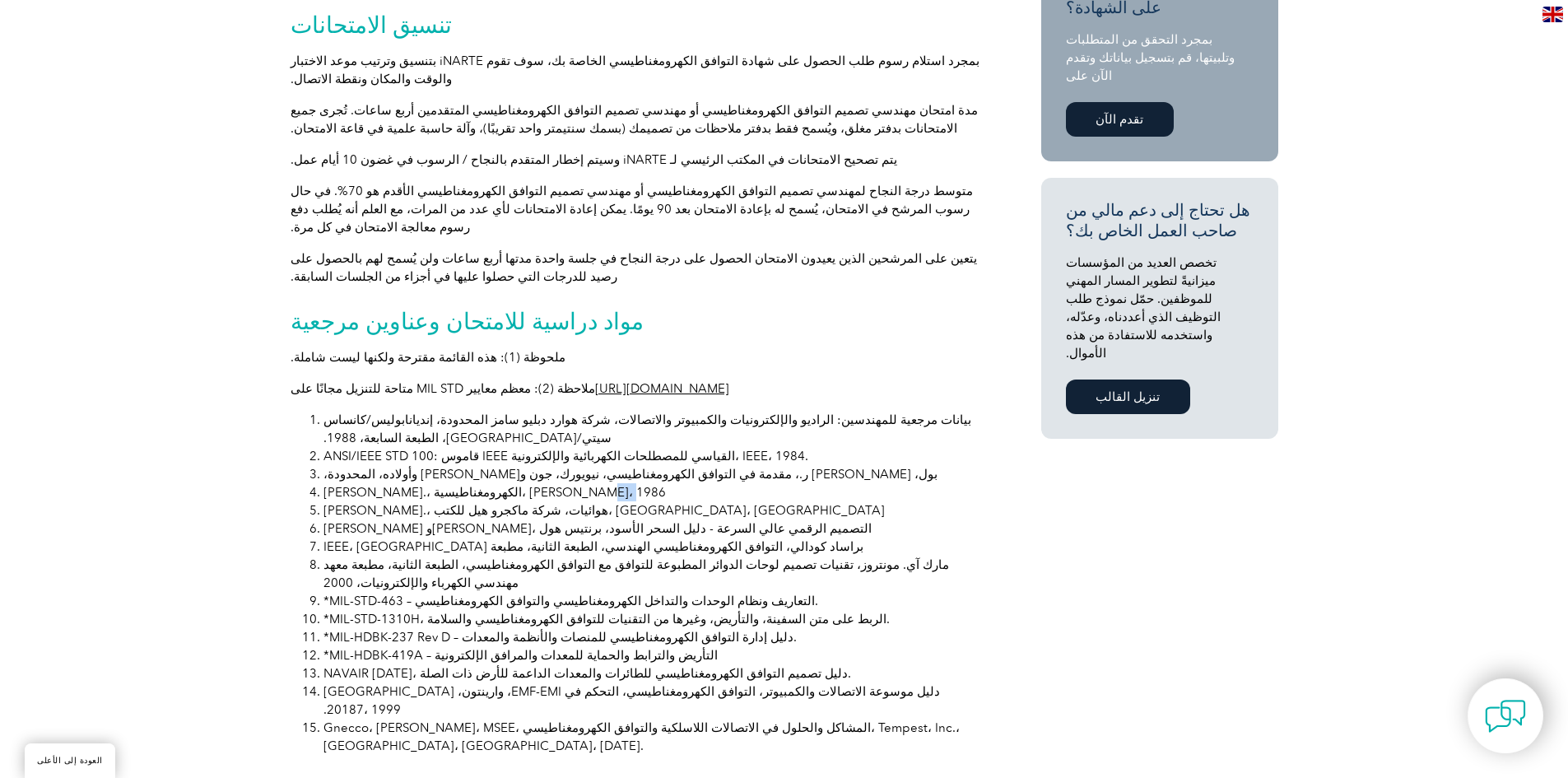
click at [325, 484] on li "كراوس، جون د.، الكهرومغناطيسية، ماكجرو هيل، 1986" at bounding box center [653, 493] width 659 height 18
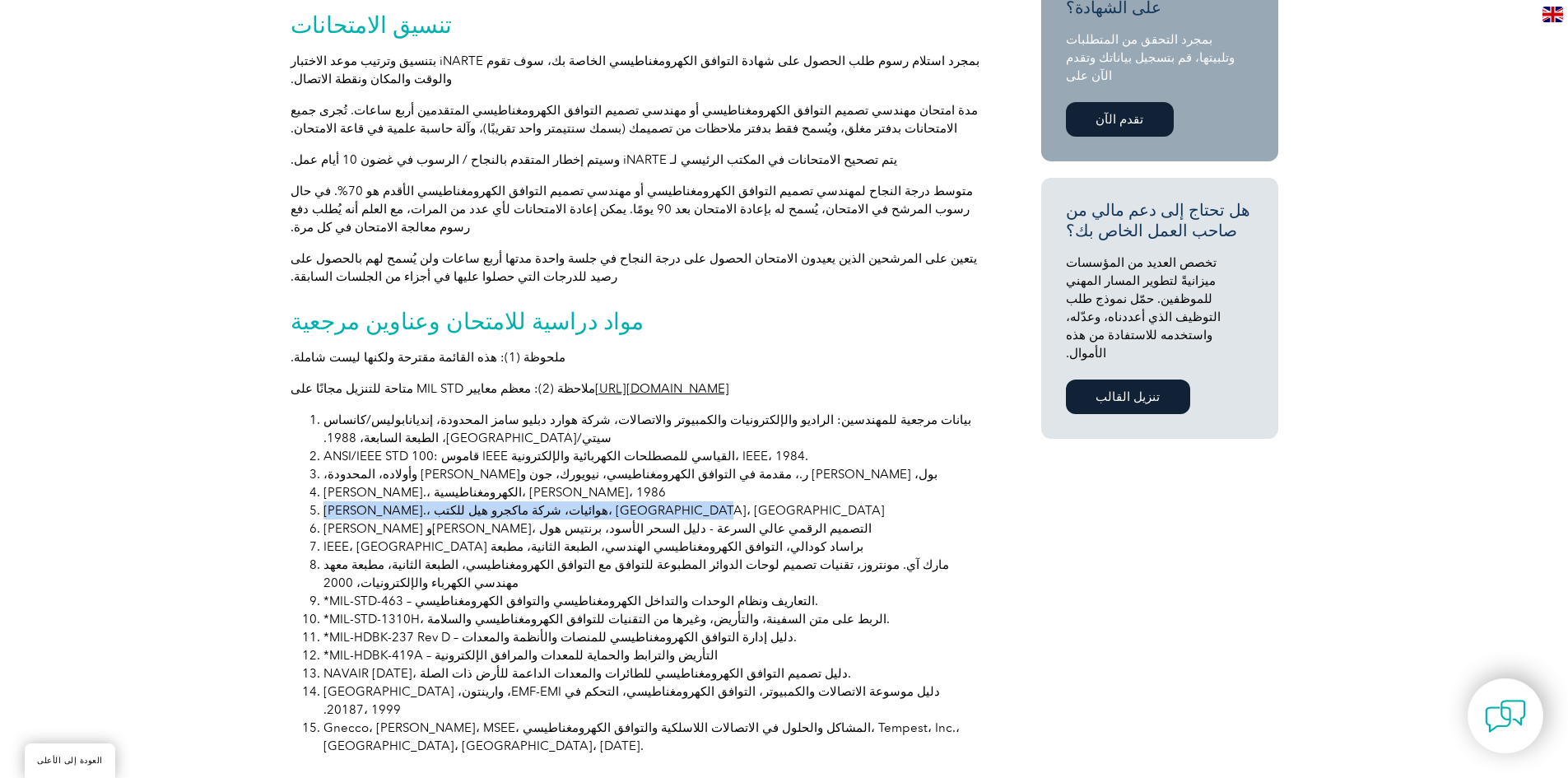
drag, startPoint x: 620, startPoint y: 428, endPoint x: 325, endPoint y: 425, distance: 295.0
click at [325, 502] on li "كراوس، جون د.، هوائيات، شركة ماكجرو هيل للكتب، نيويورك، نيويورك" at bounding box center [653, 511] width 659 height 18
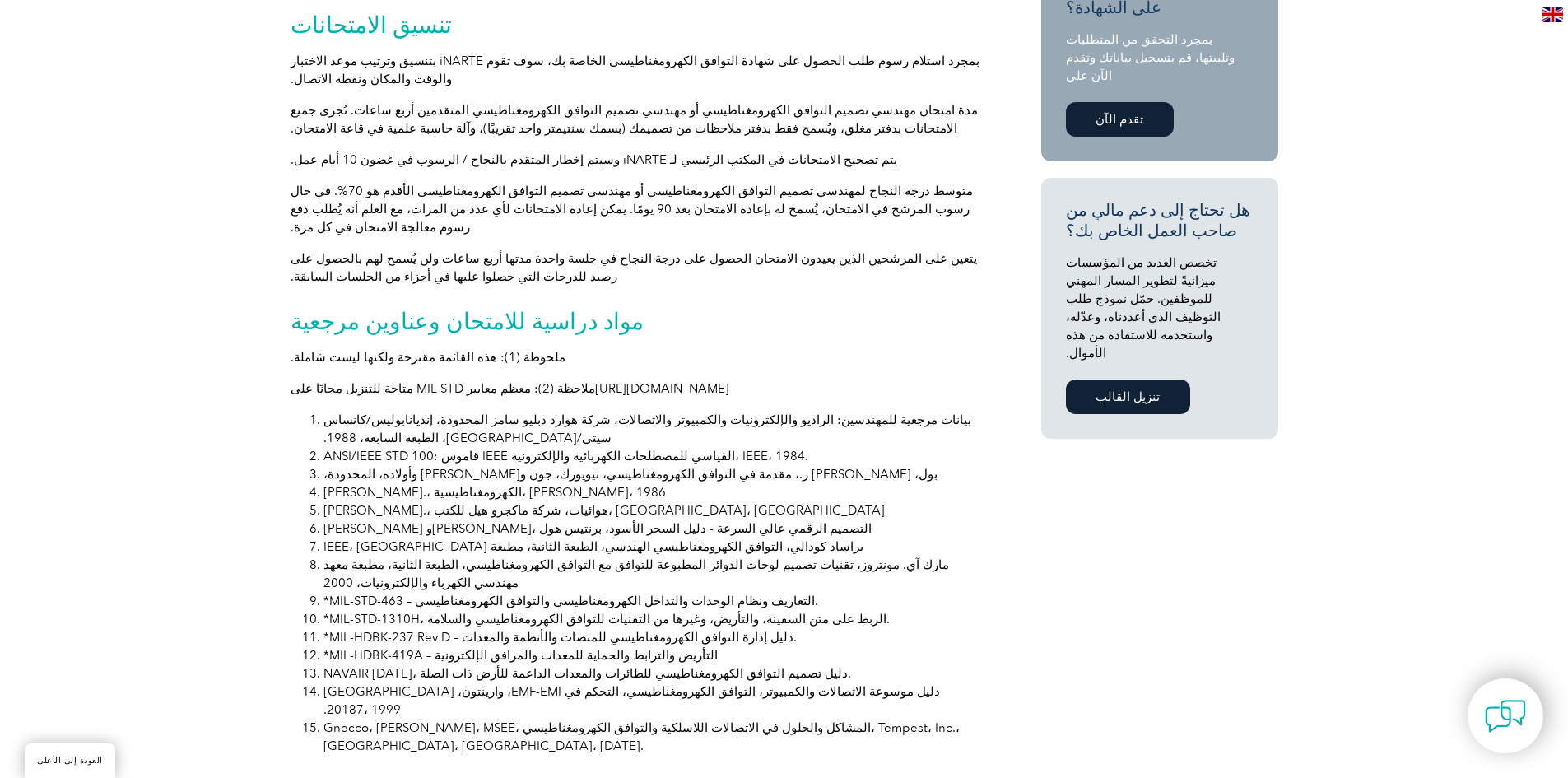
click at [904, 647] on li "*MIL-HDBK-419A – التأريض والترابط والحماية للمعدات والمرافق الإلكترونية" at bounding box center [653, 655] width 659 height 18
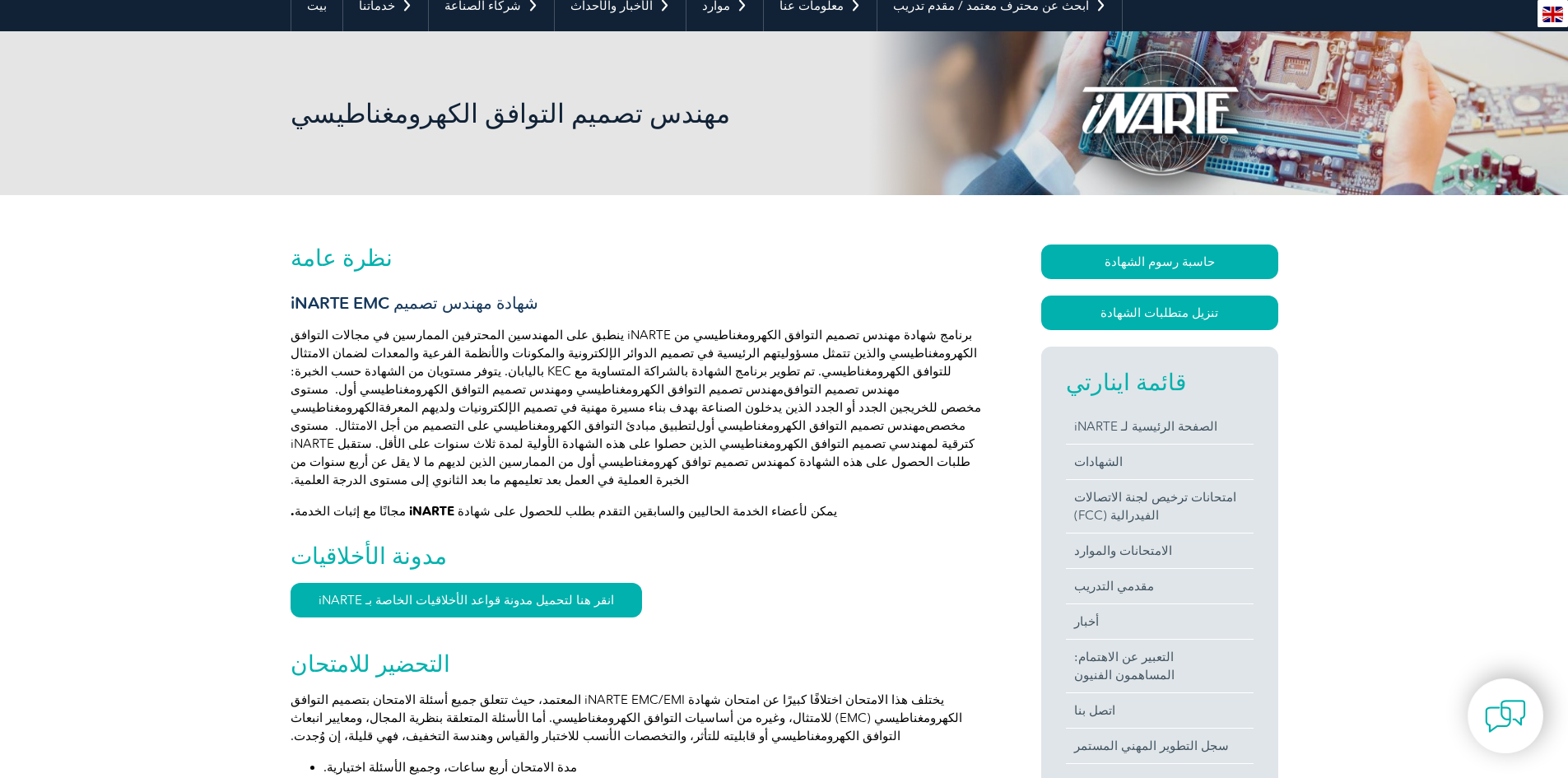
scroll to position [47, 0]
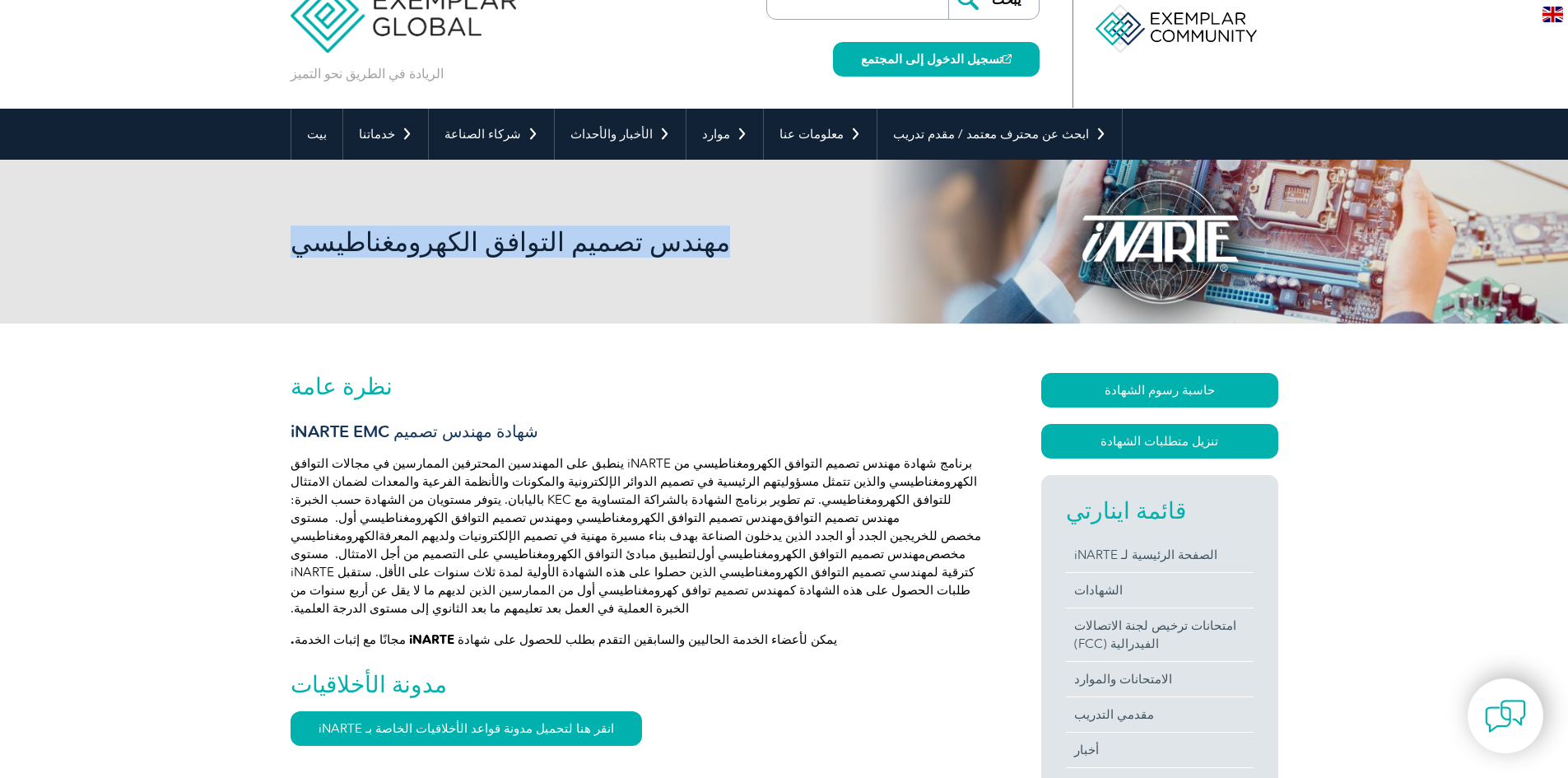
drag, startPoint x: 293, startPoint y: 245, endPoint x: 679, endPoint y: 300, distance: 389.9
click at [676, 248] on h1 "مهندس تصميم التوافق الكهرومغناطيسي" at bounding box center [606, 241] width 632 height 32
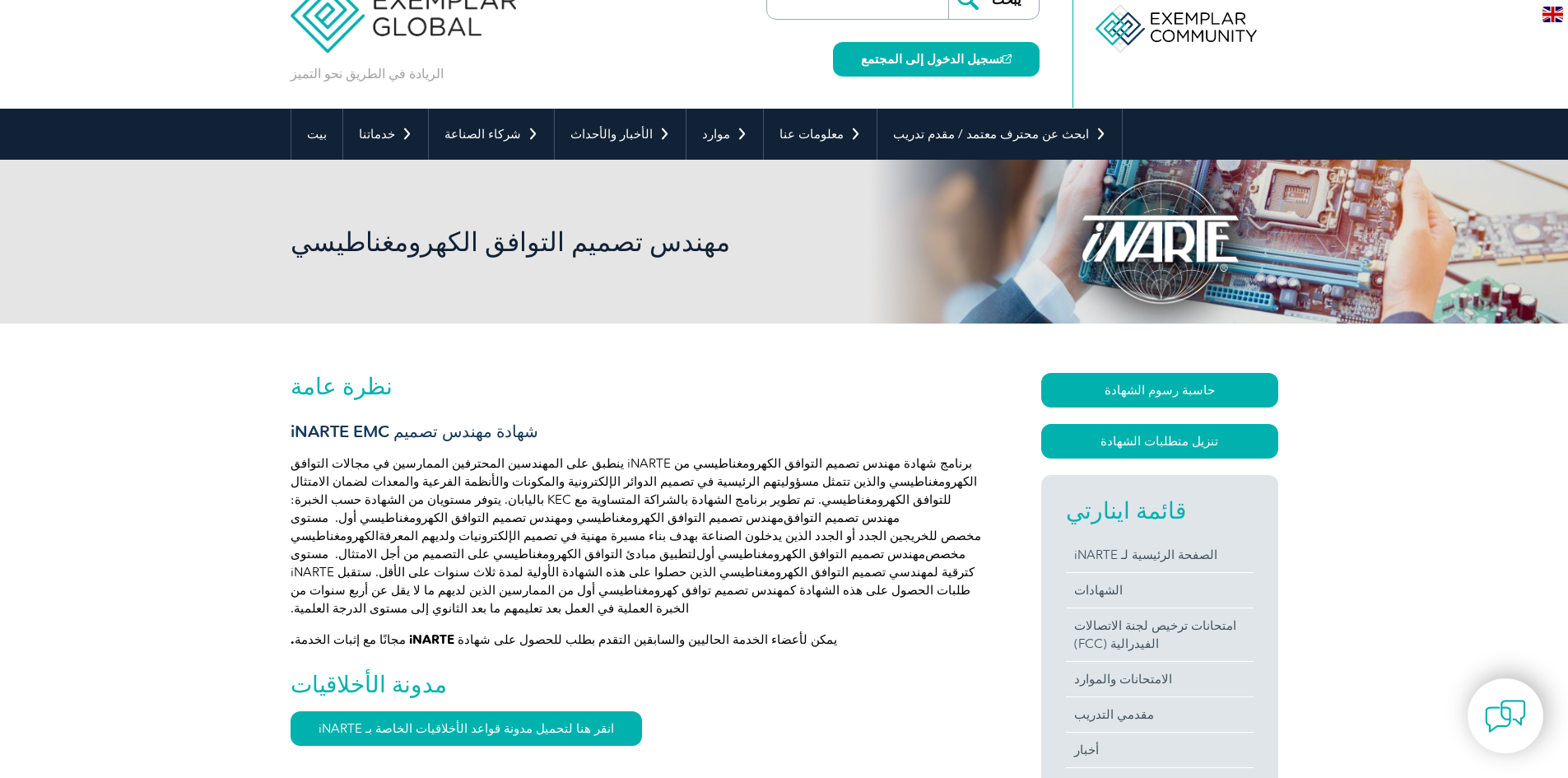
drag, startPoint x: 671, startPoint y: 362, endPoint x: 647, endPoint y: 358, distance: 24.3
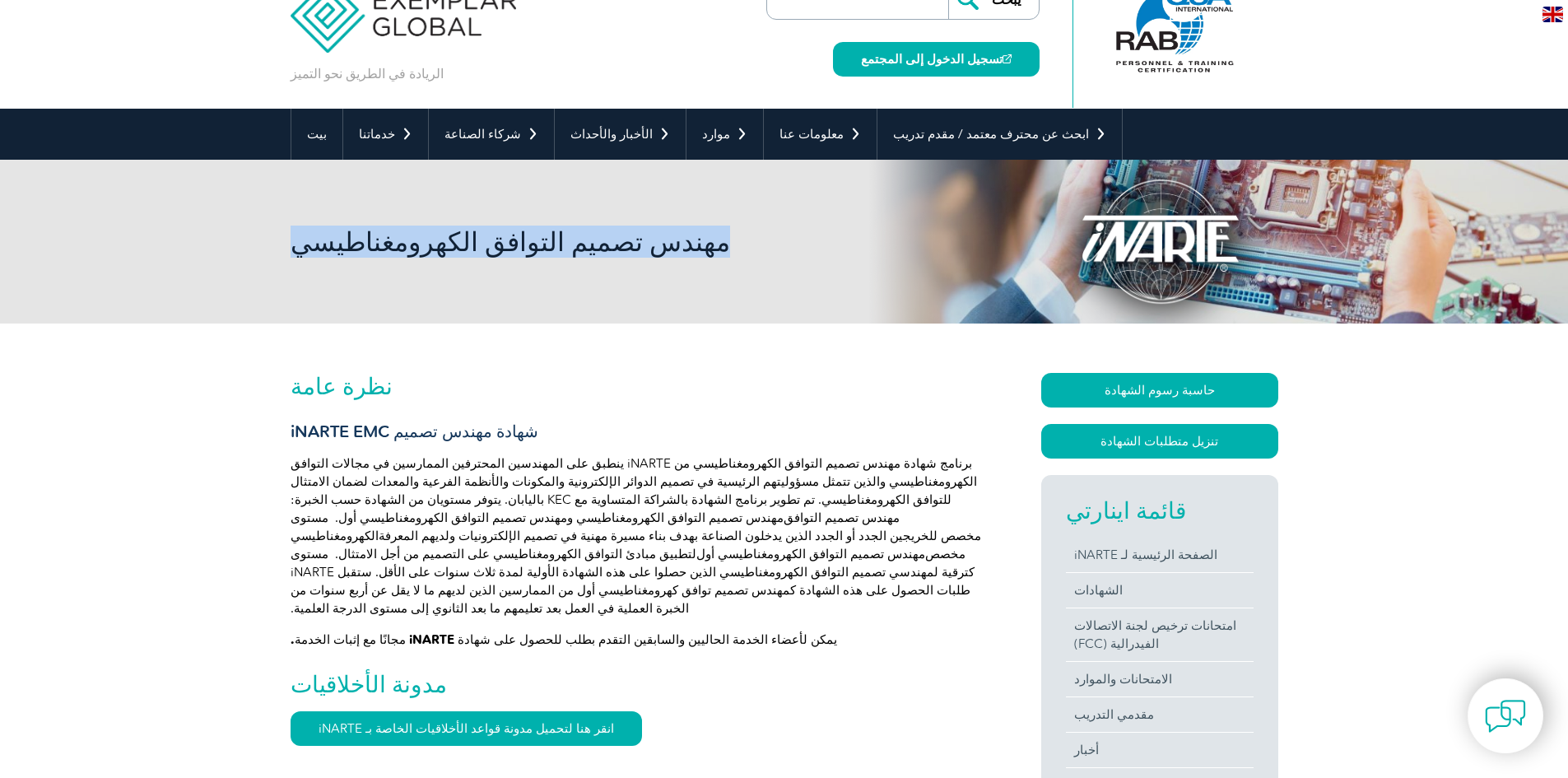
drag, startPoint x: 621, startPoint y: 249, endPoint x: 296, endPoint y: 252, distance: 325.0
click at [296, 252] on h1 "مهندس تصميم التوافق الكهرومغناطيسي" at bounding box center [606, 241] width 632 height 32
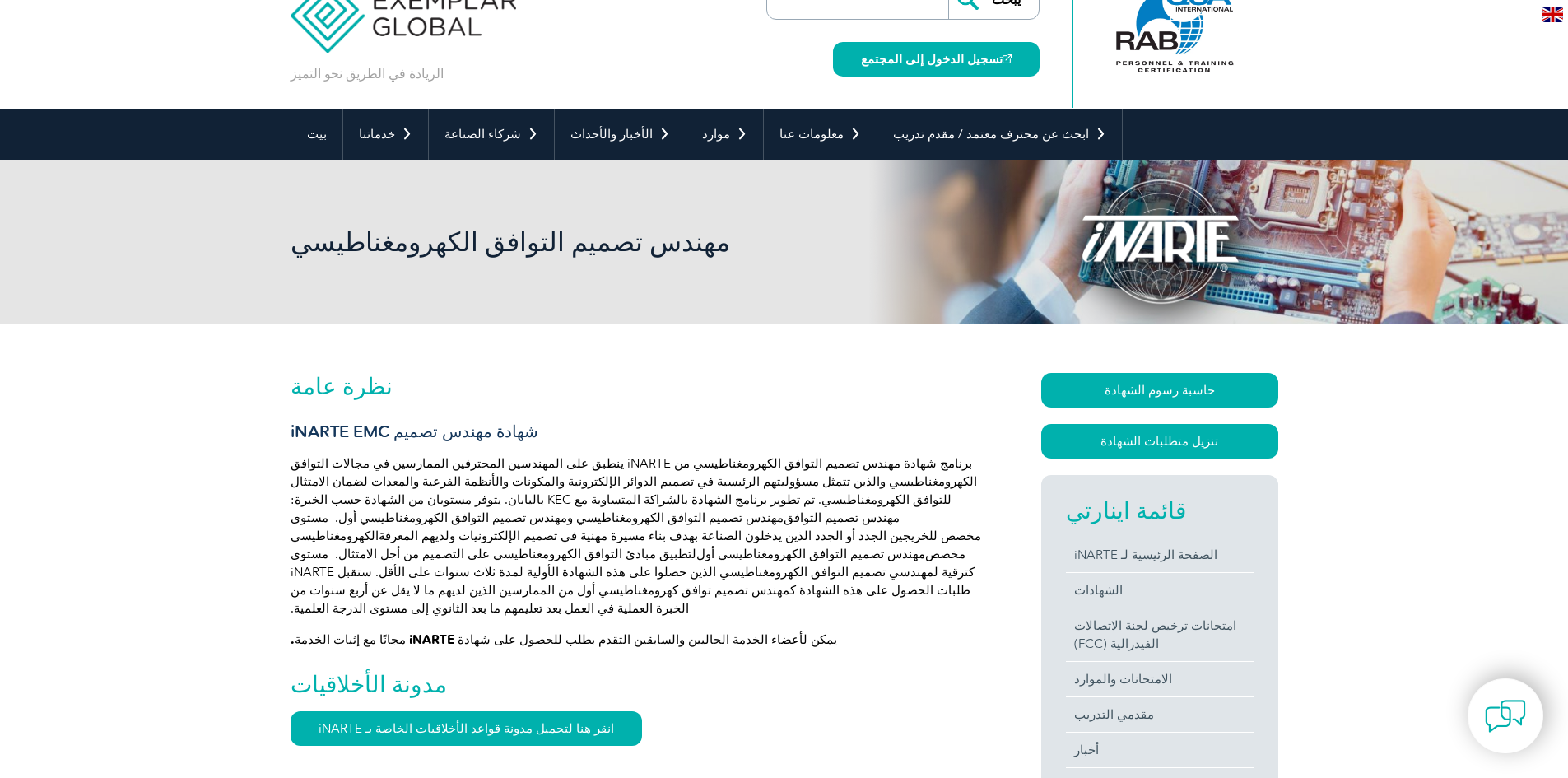
click at [623, 376] on h2 "نظرة عامة" at bounding box center [636, 385] width 692 height 26
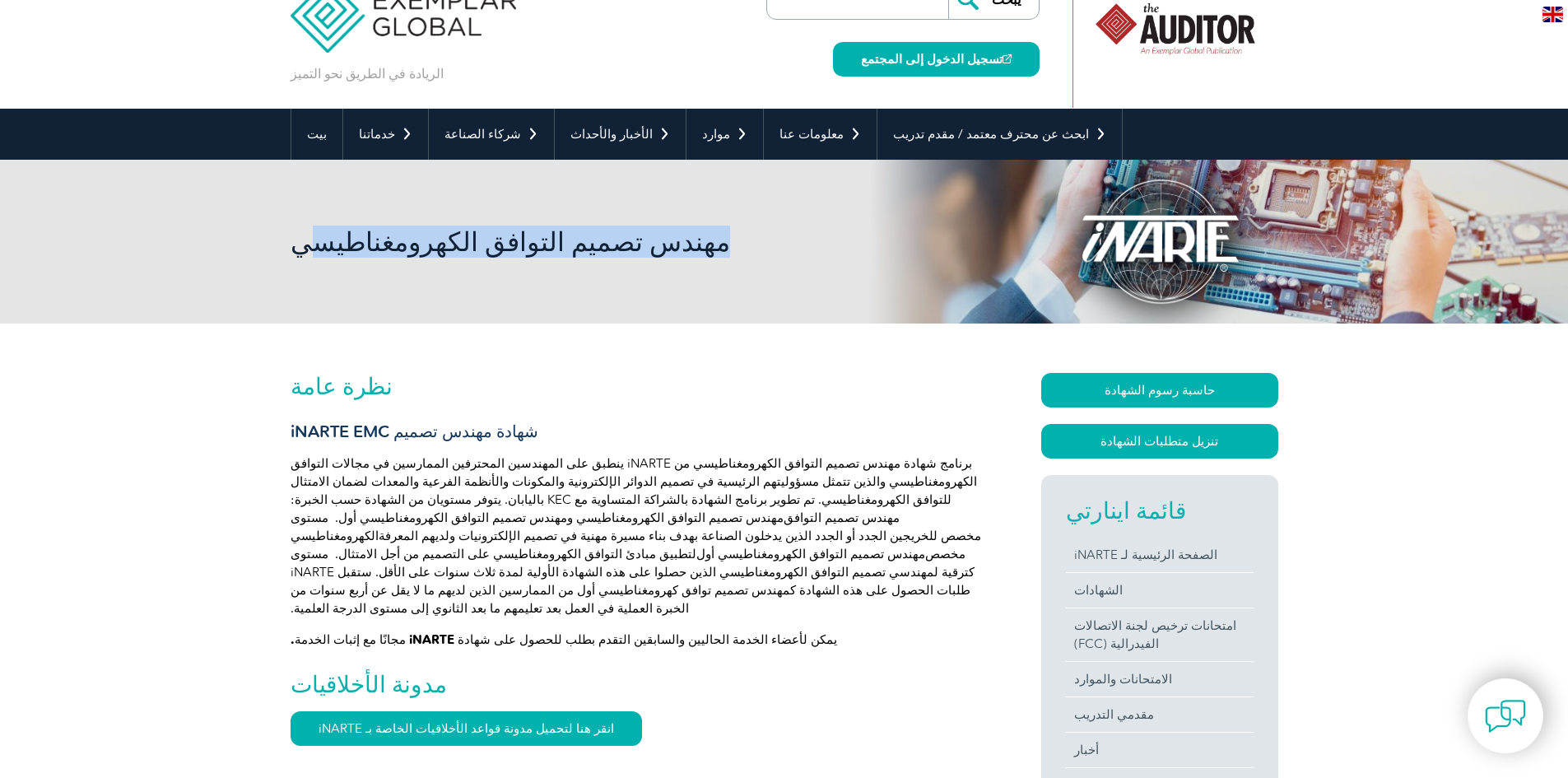
drag, startPoint x: 620, startPoint y: 249, endPoint x: 304, endPoint y: 249, distance: 316.0
click at [304, 249] on h1 "مهندس تصميم التوافق الكهرومغناطيسي" at bounding box center [606, 241] width 632 height 32
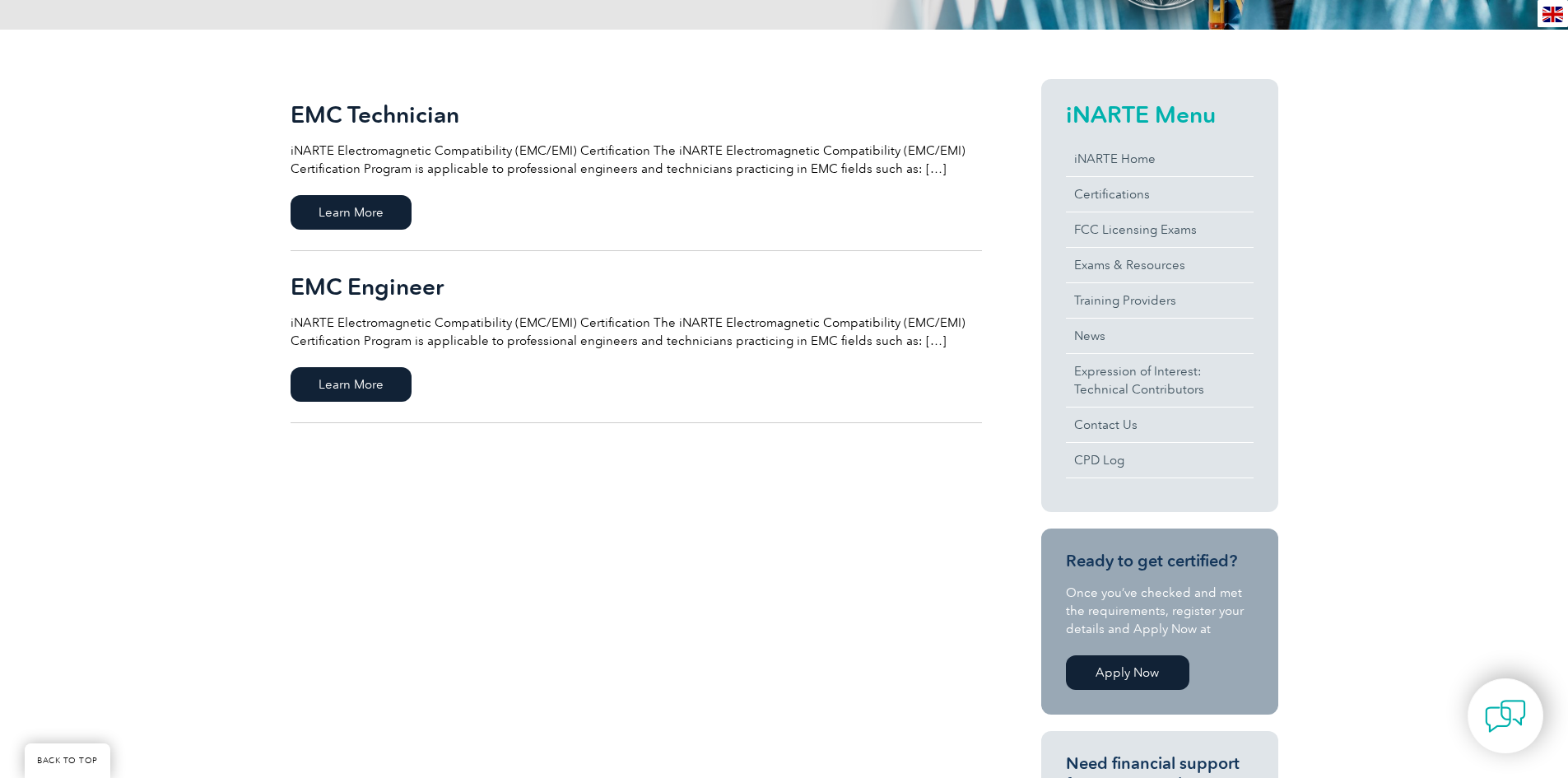
scroll to position [338, 0]
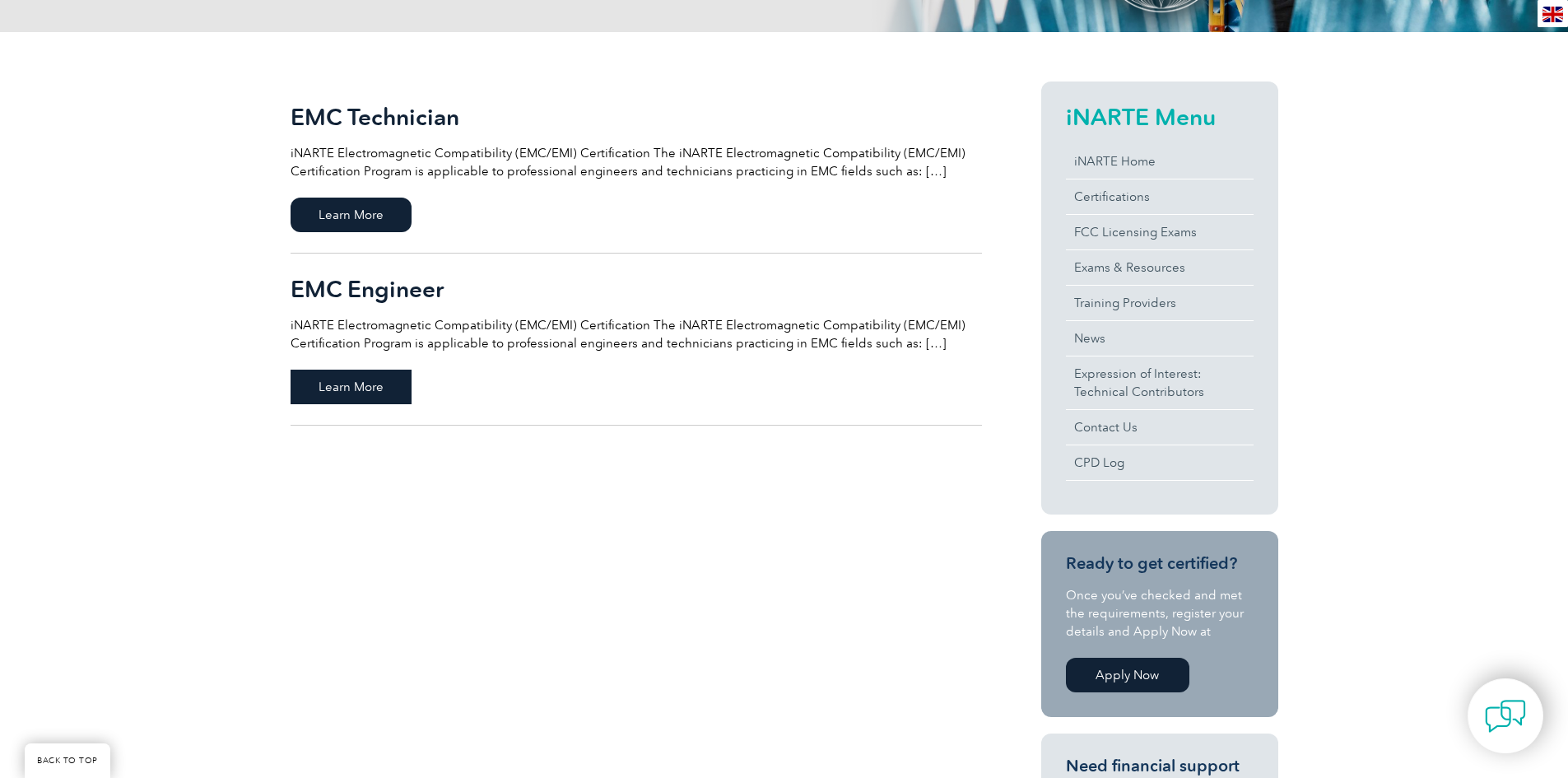
click at [351, 391] on span "Learn More" at bounding box center [350, 387] width 121 height 35
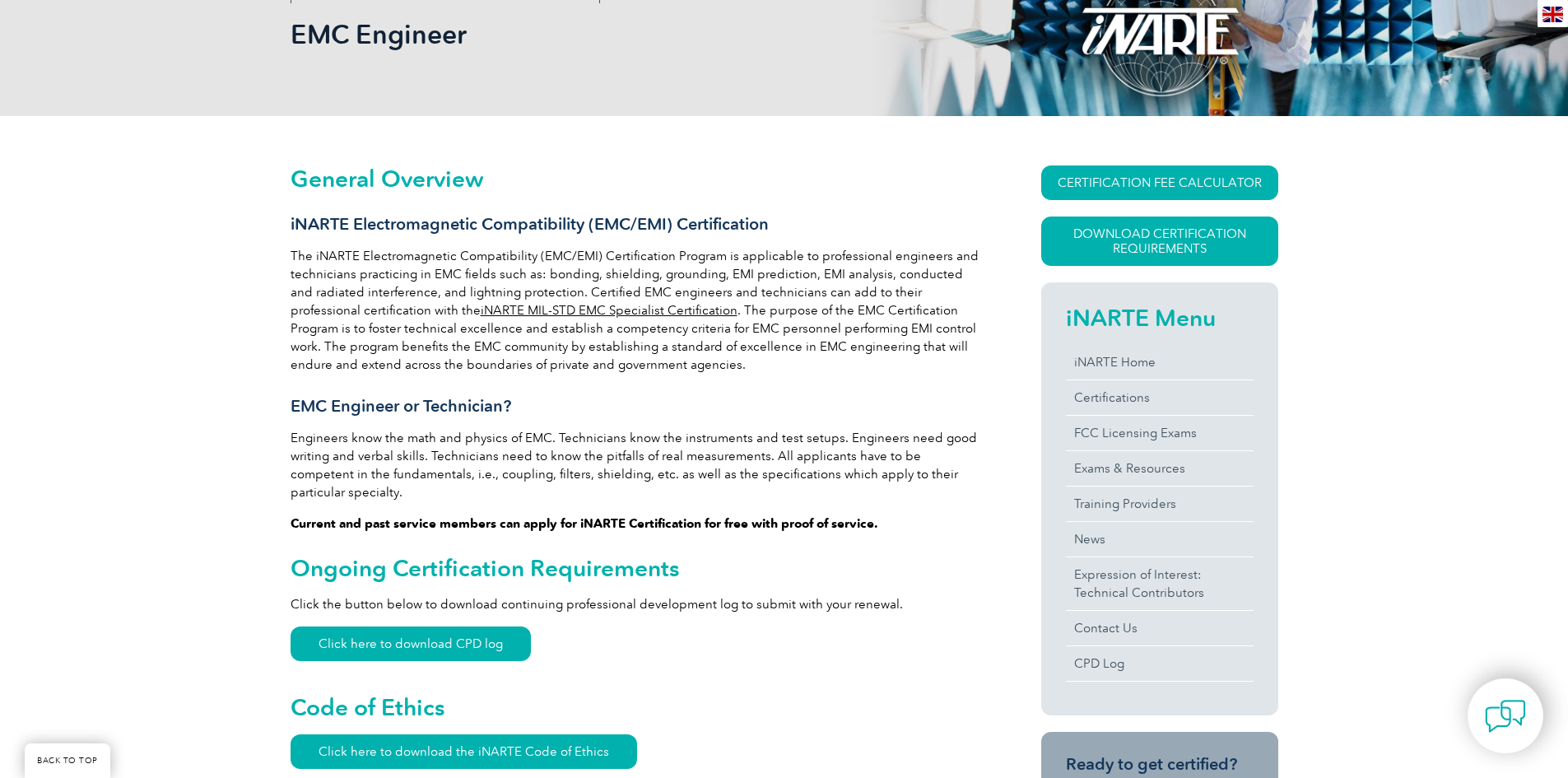
scroll to position [165, 0]
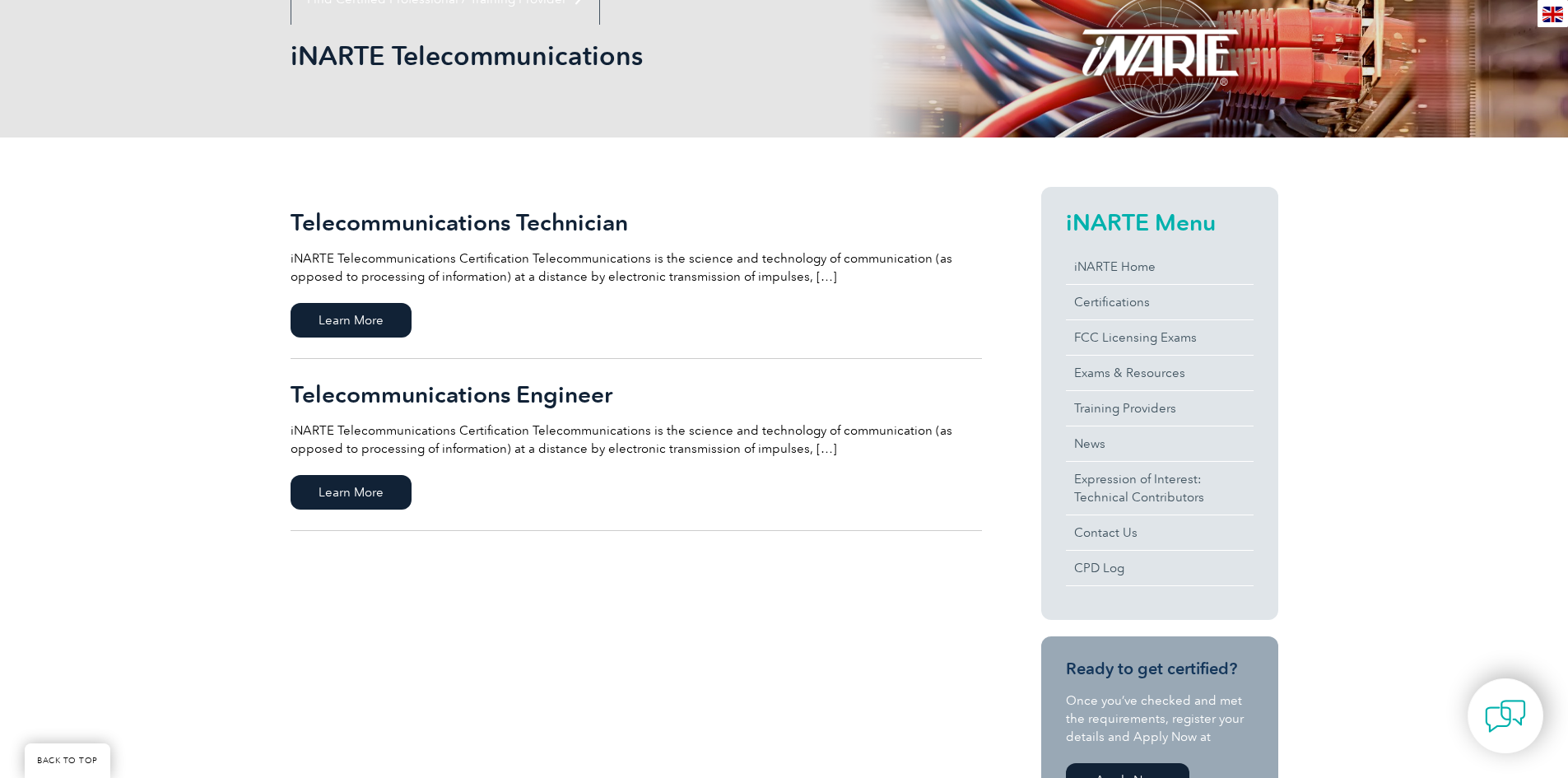
scroll to position [247, 0]
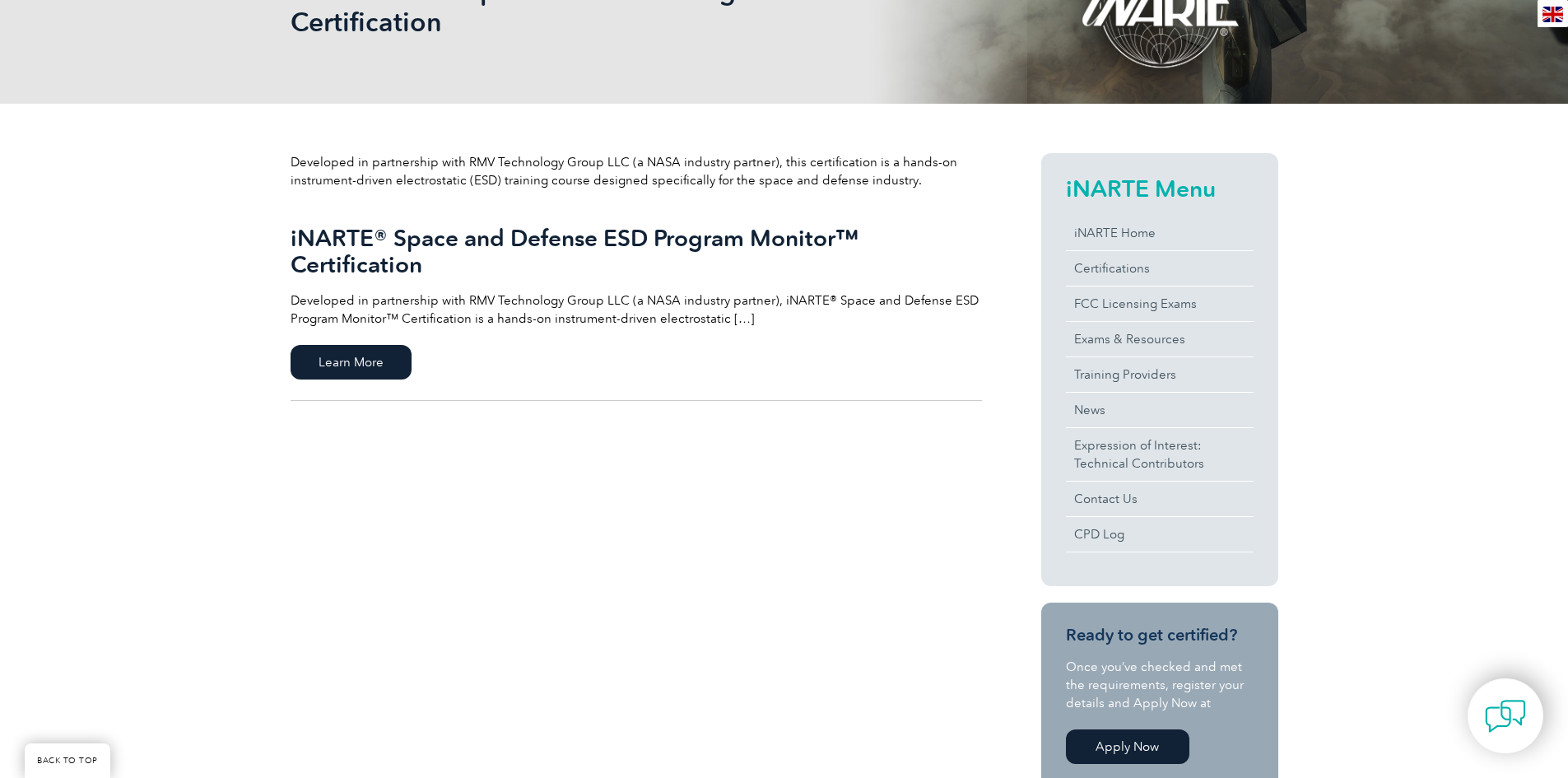
scroll to position [329, 0]
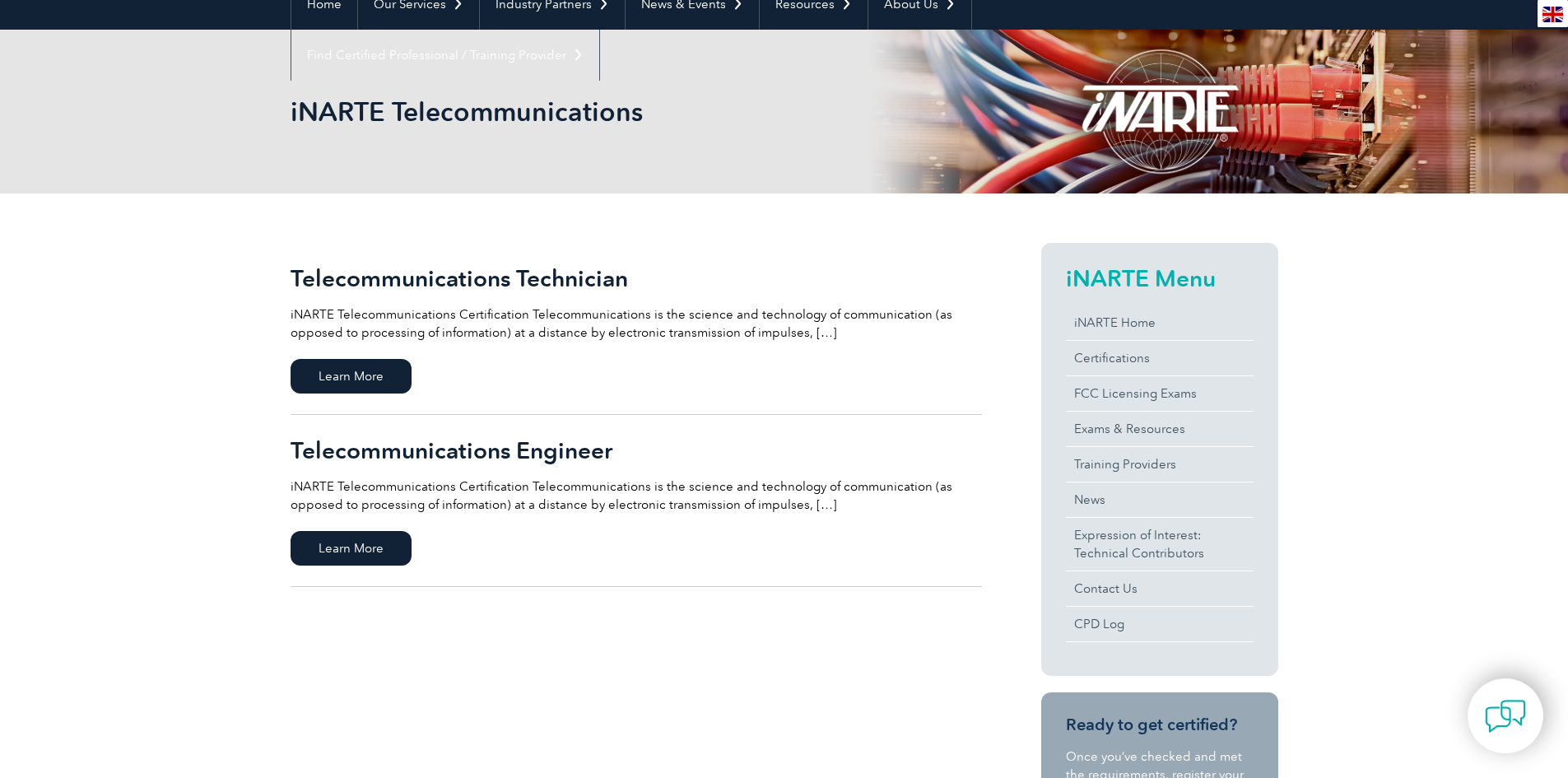
scroll to position [247, 0]
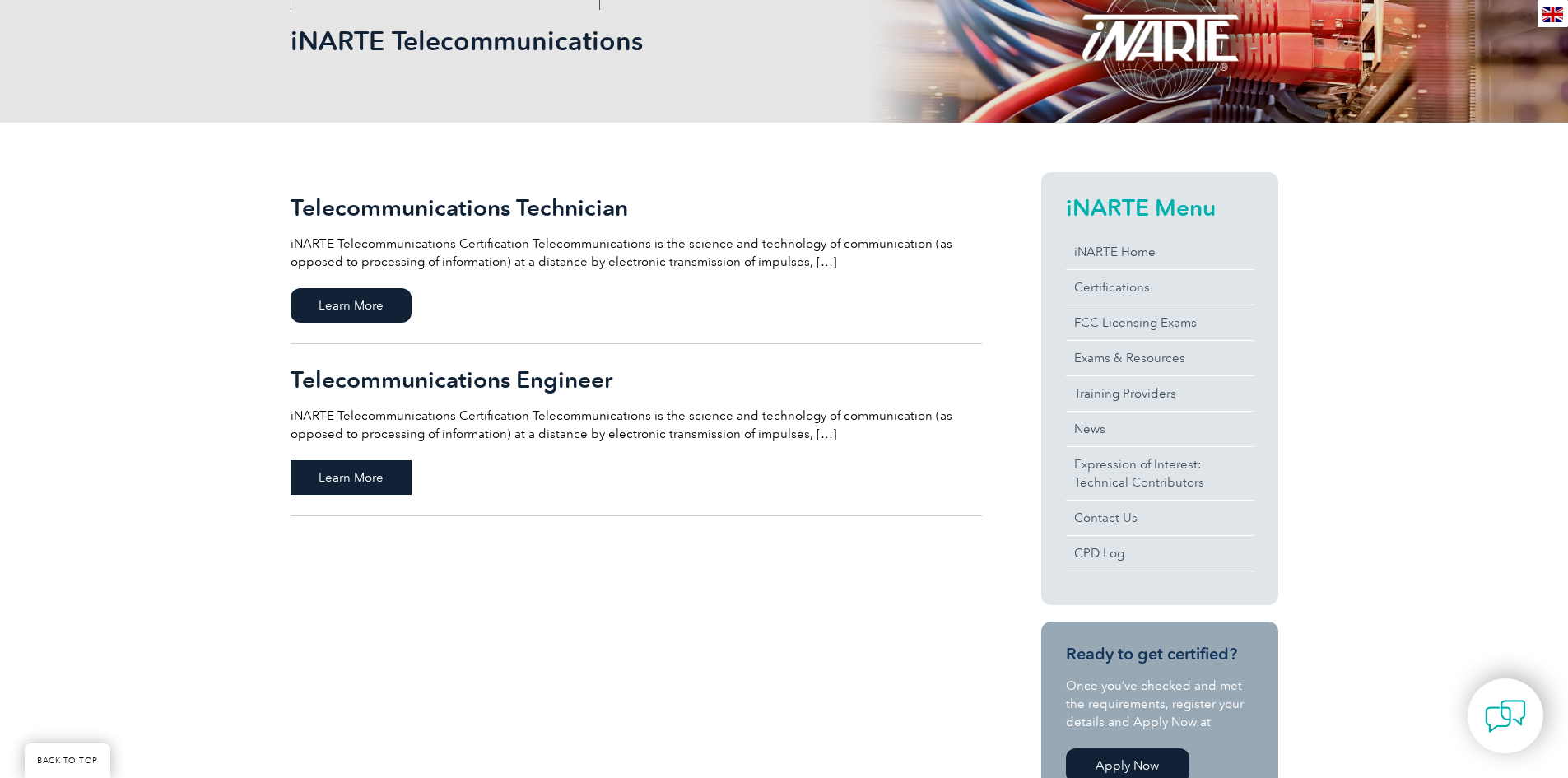
click at [335, 462] on span "Learn More" at bounding box center [350, 478] width 121 height 35
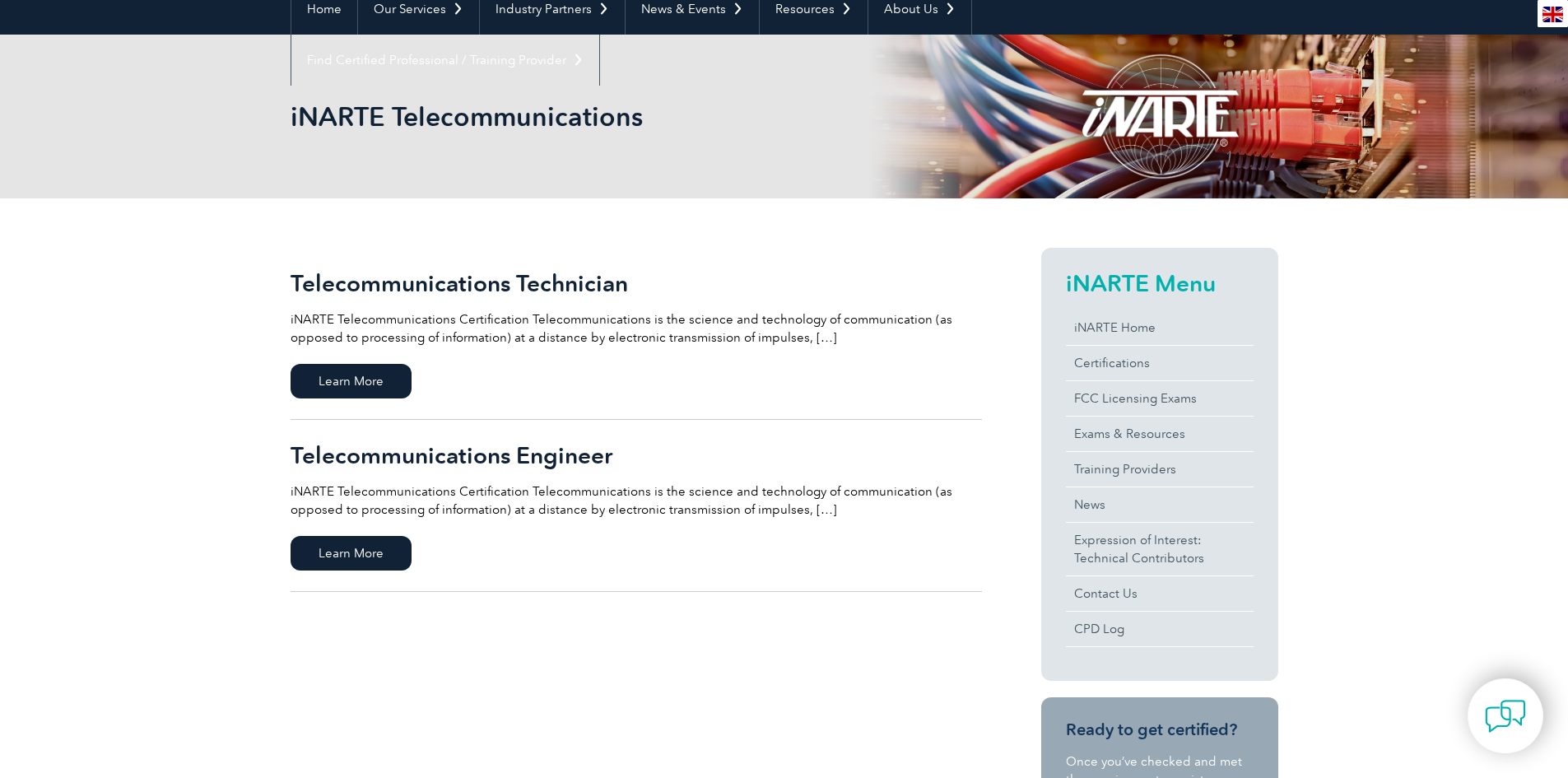
scroll to position [0, 0]
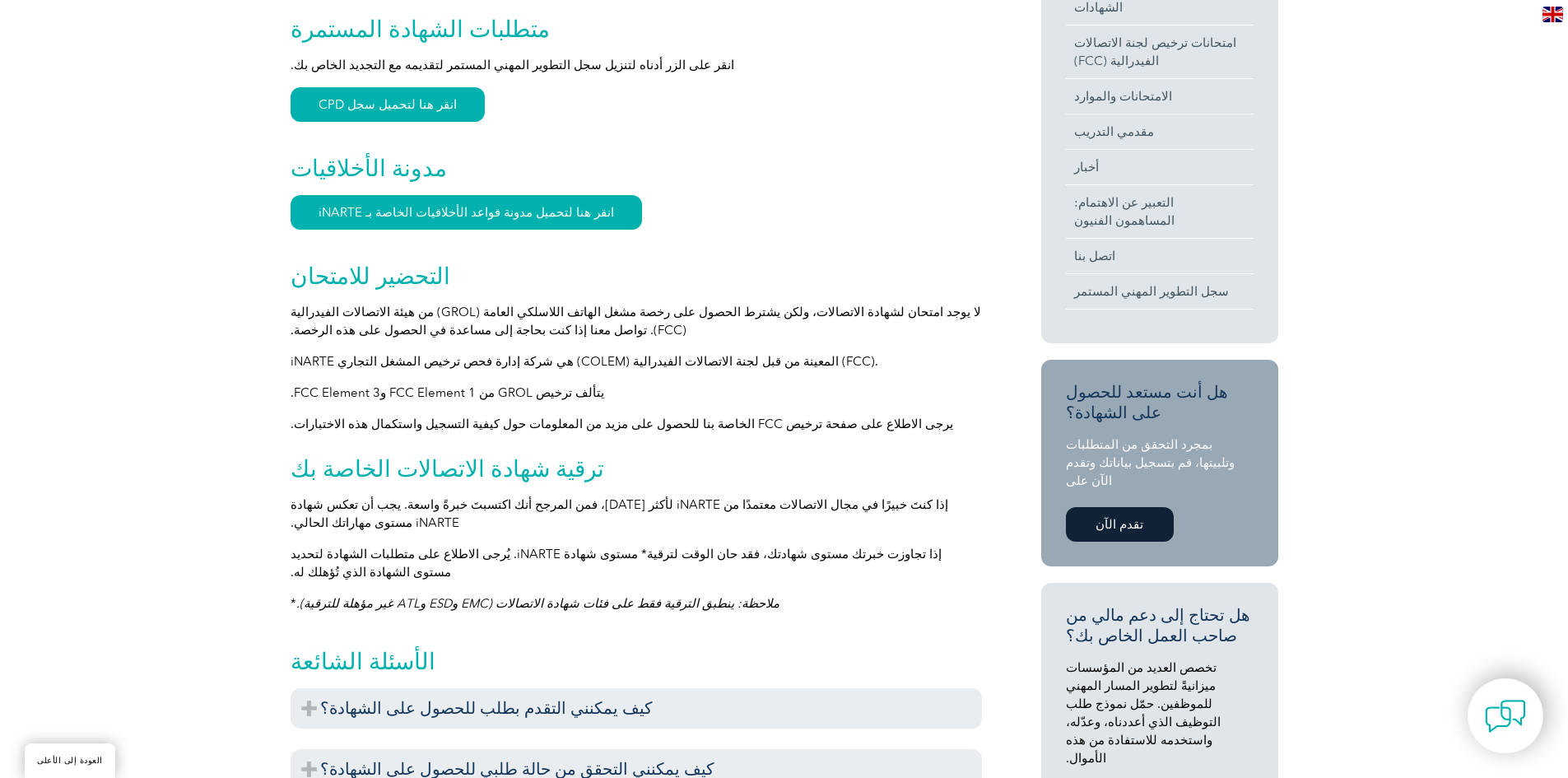
scroll to position [622, 0]
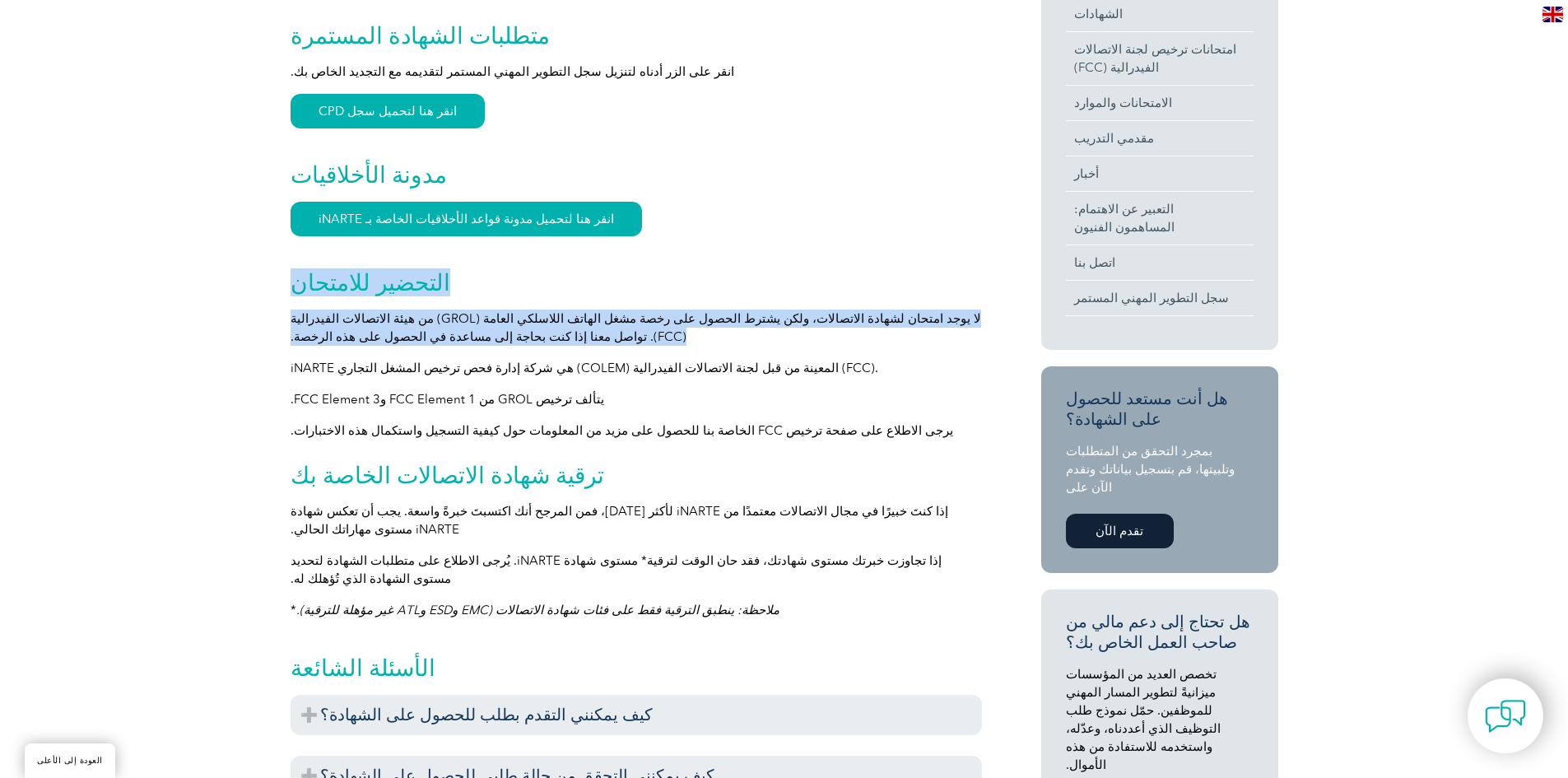
drag, startPoint x: 494, startPoint y: 321, endPoint x: 293, endPoint y: 272, distance: 206.9
click at [293, 272] on div "نظرة عامة شهادة iNARTE للاتصالات يمكن لأعضاء الخدمة الحاليين والسابقين التقدم ب…" at bounding box center [636, 530] width 692 height 1467
click at [536, 269] on h2 "التحضير للامتحان" at bounding box center [636, 282] width 692 height 26
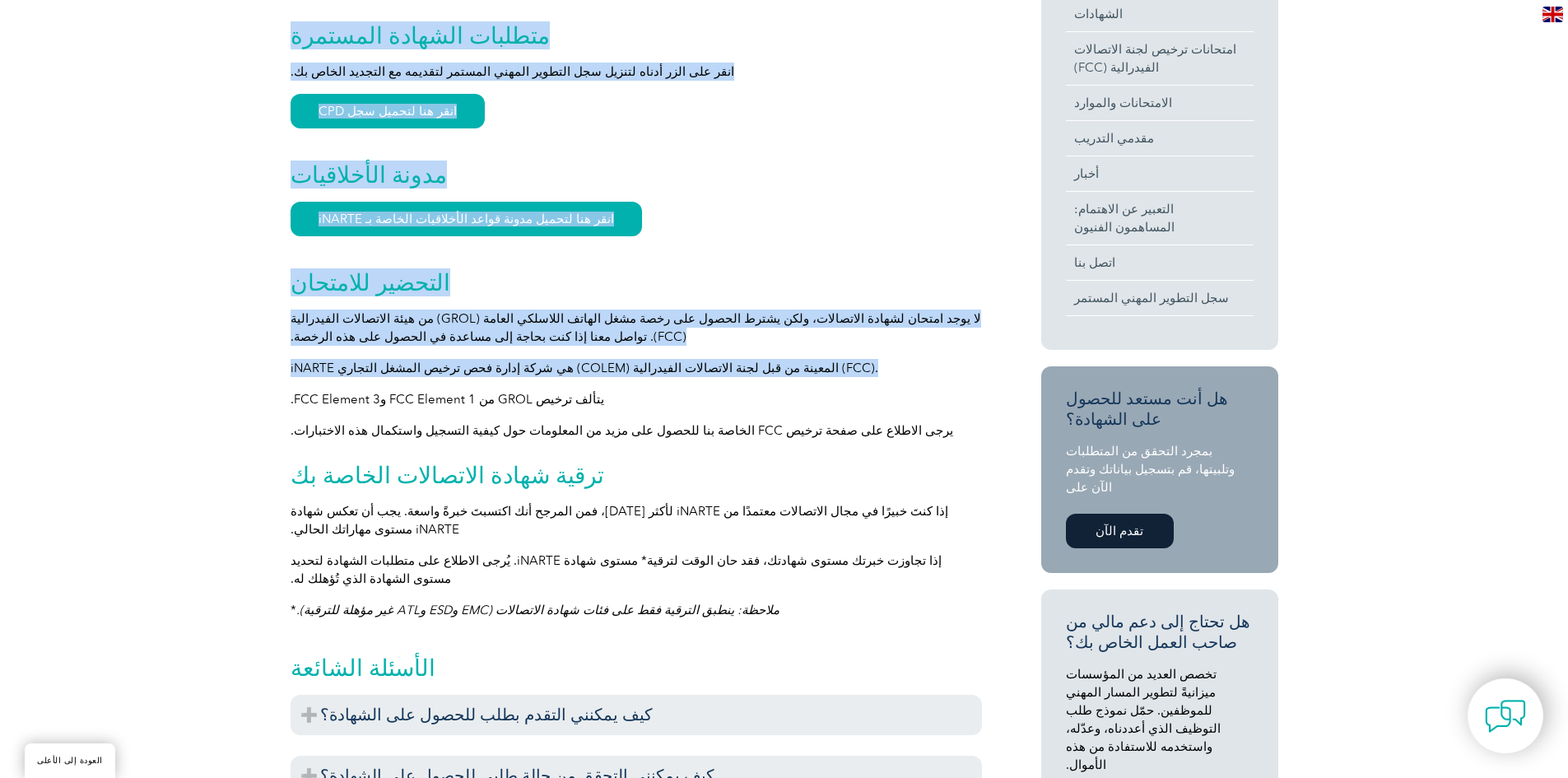
drag, startPoint x: 777, startPoint y: 351, endPoint x: 267, endPoint y: 354, distance: 510.0
click at [267, 354] on div "نظرة عامة شهادة iNARTE للاتصالات يمكن لأعضاء الخدمة الحاليين والسابقين التقدم ب…" at bounding box center [784, 534] width 1568 height 1575
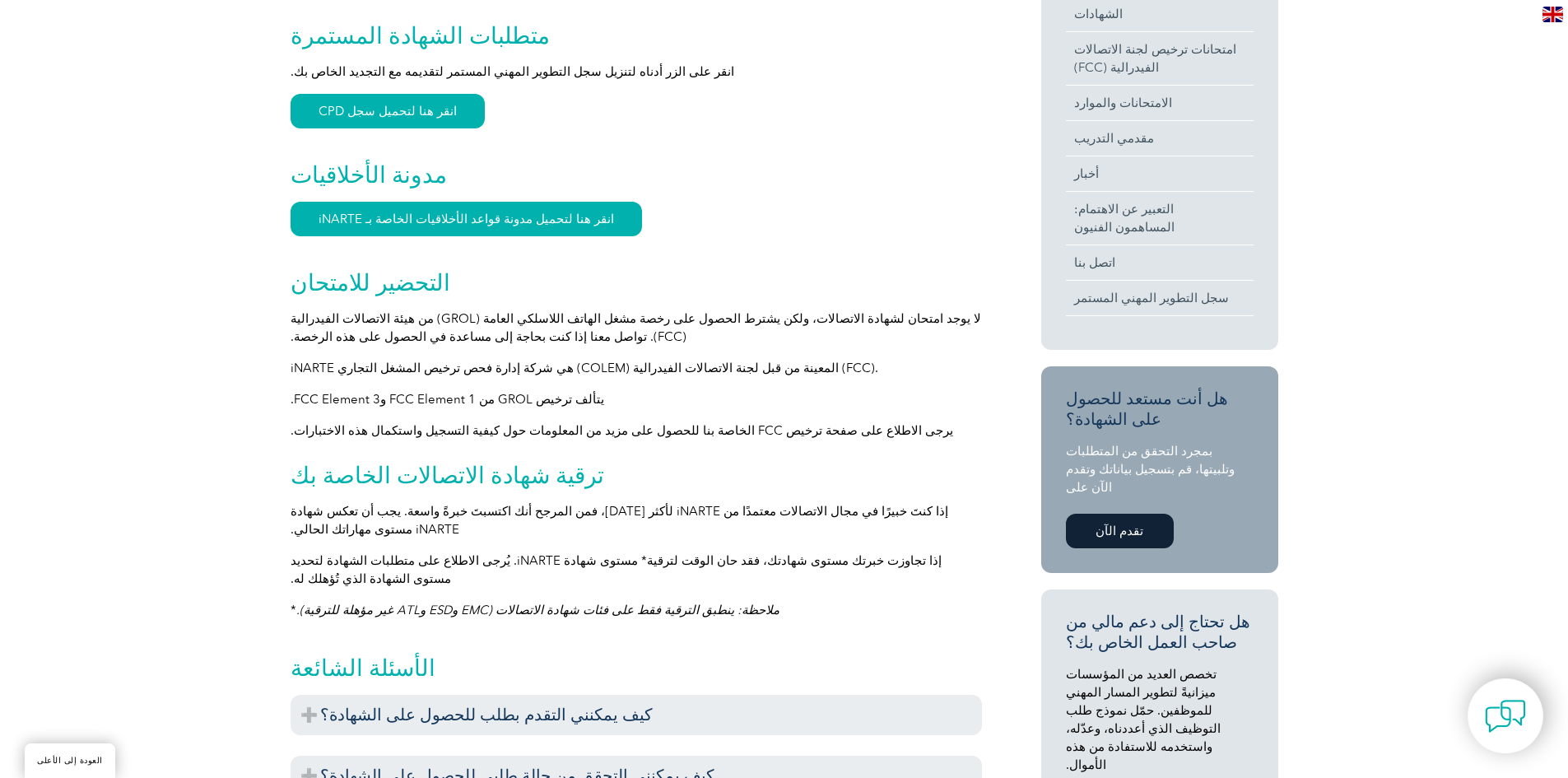
click at [839, 391] on p "يتألف ترخيص GROL من FCC Element 1 وFCC Element 3." at bounding box center [636, 400] width 692 height 18
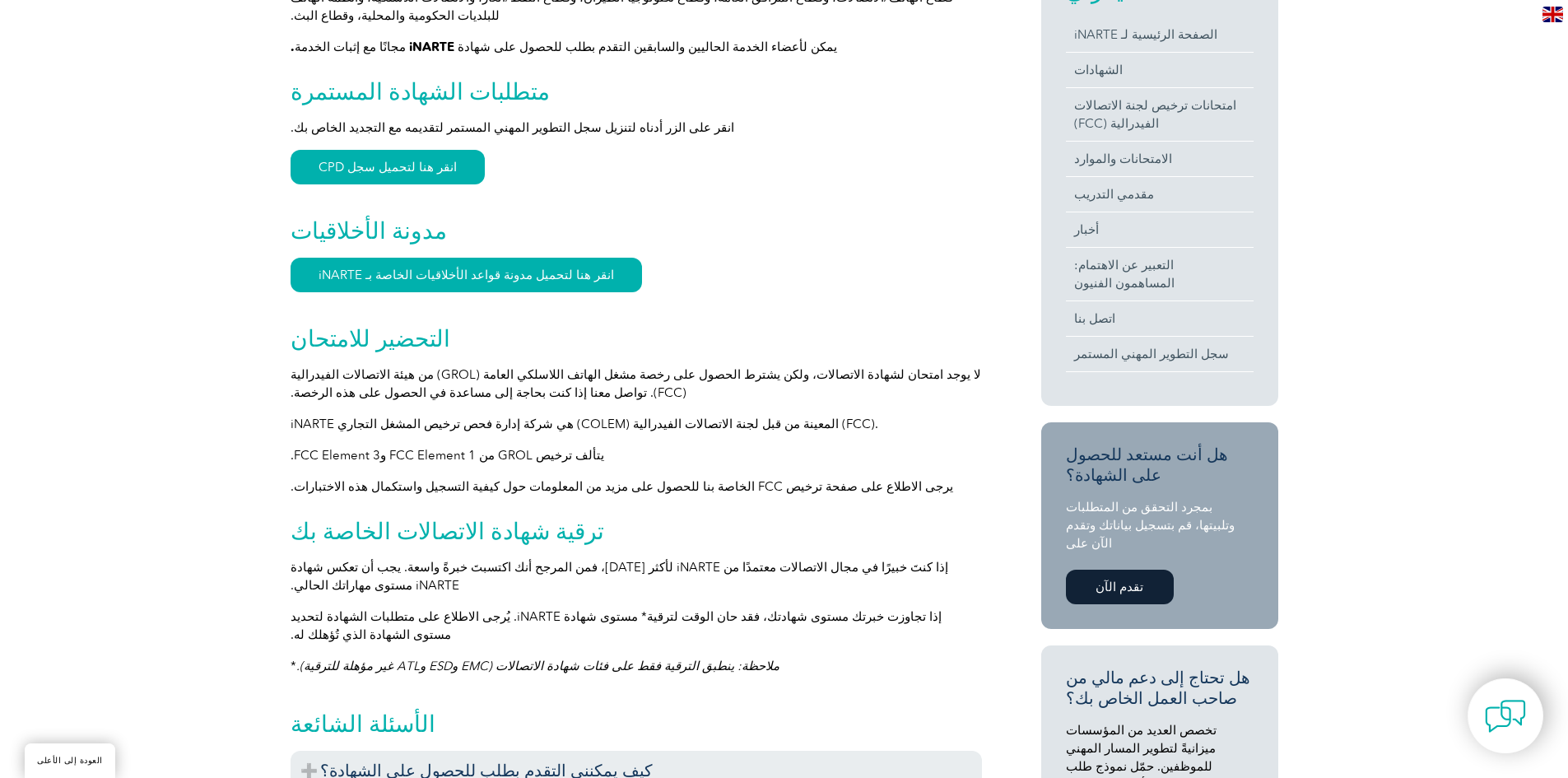
scroll to position [376, 0]
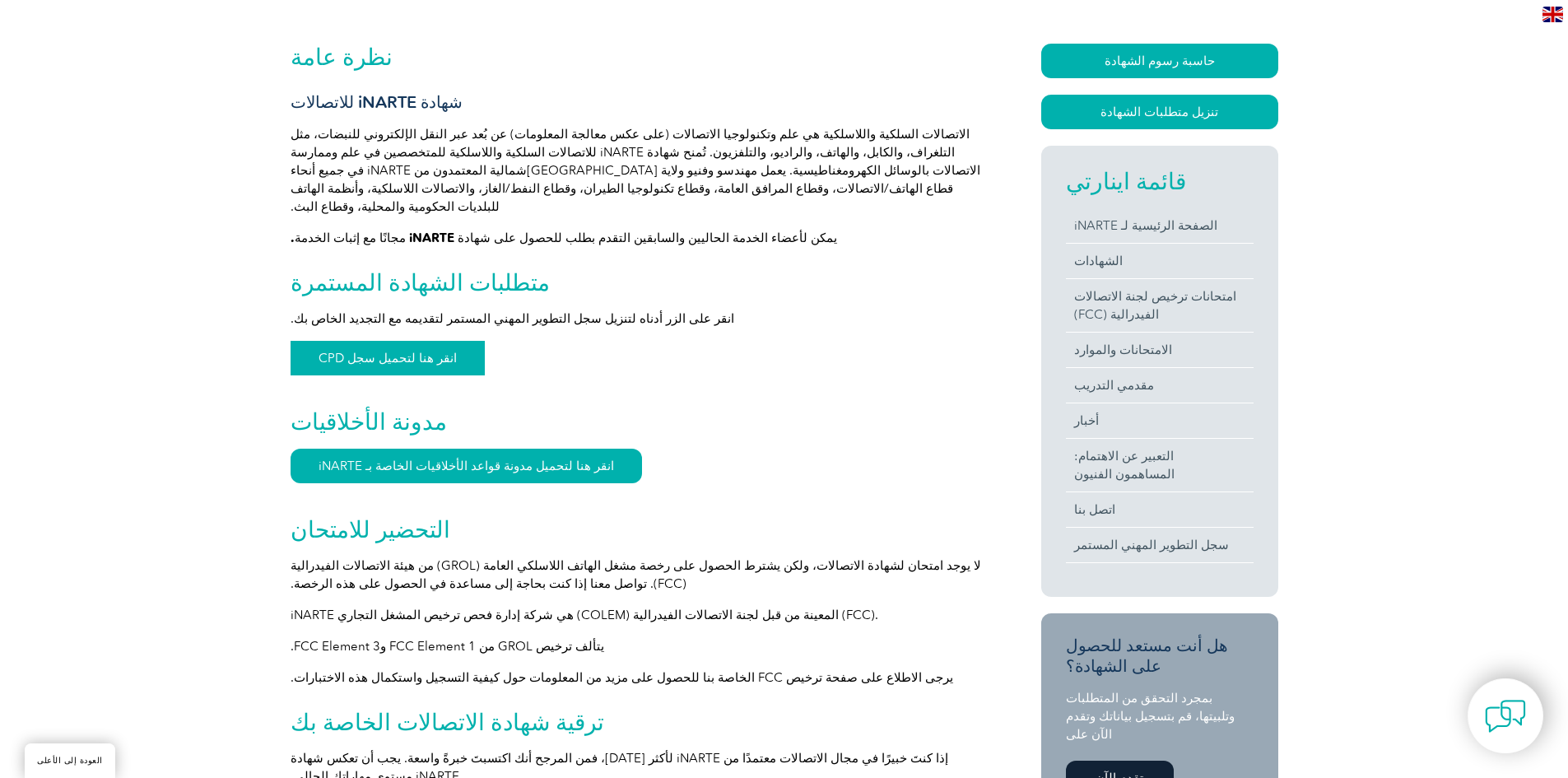
click at [411, 351] on font "انقر هنا لتحميل سجل CPD" at bounding box center [387, 358] width 139 height 15
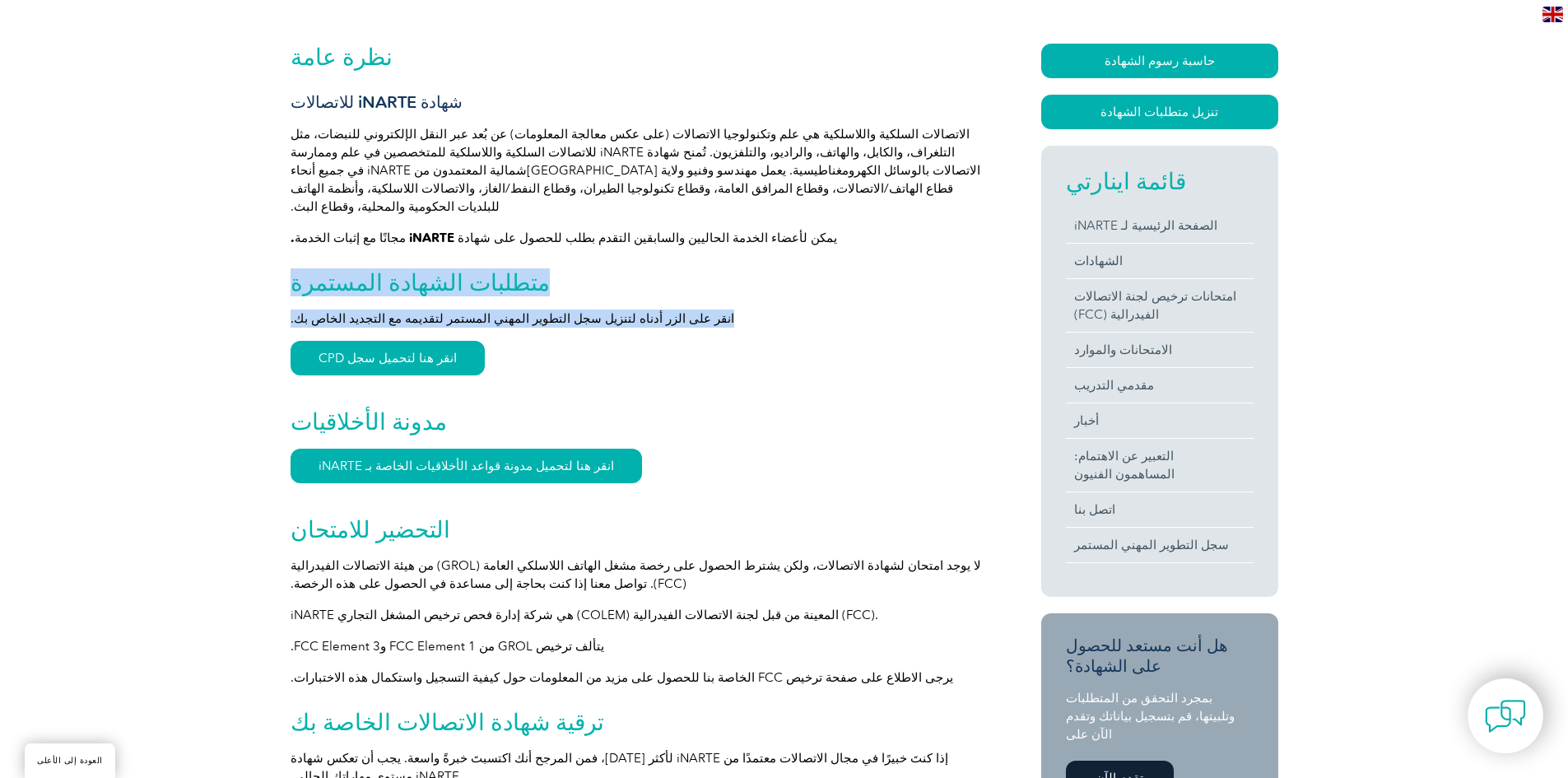
drag, startPoint x: 291, startPoint y: 263, endPoint x: 651, endPoint y: 299, distance: 361.8
click at [651, 299] on div "نظرة عامة شهادة iNARTE للاتصالات يمكن لأعضاء الخدمة الحاليين والسابقين التقدم ب…" at bounding box center [636, 777] width 692 height 1467
click at [695, 309] on p "انقر على الزر أدناه لتنزيل سجل التطوير المهني المستمر لتقديمه مع التجديد الخاص …" at bounding box center [636, 318] width 692 height 18
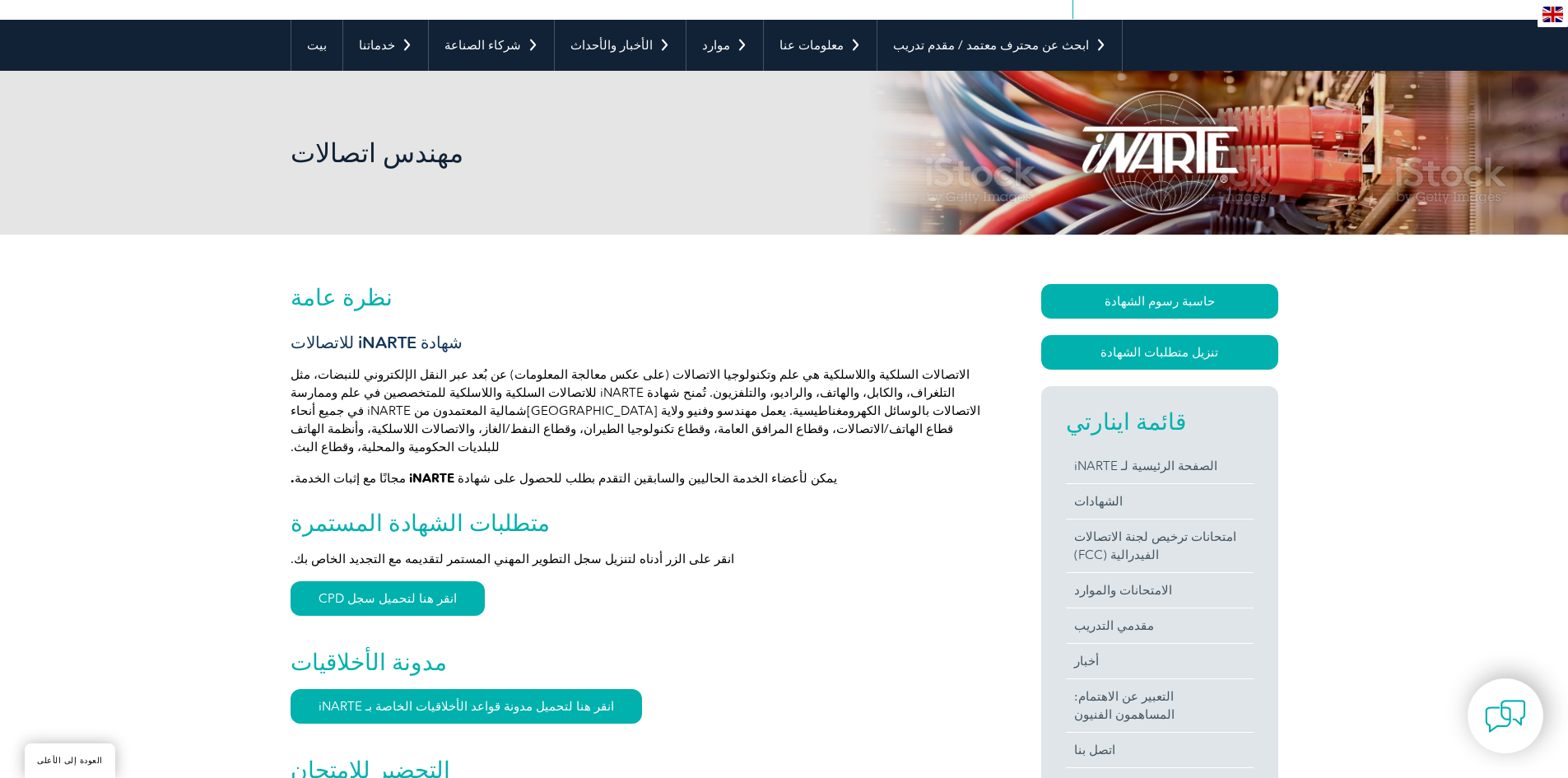
scroll to position [129, 0]
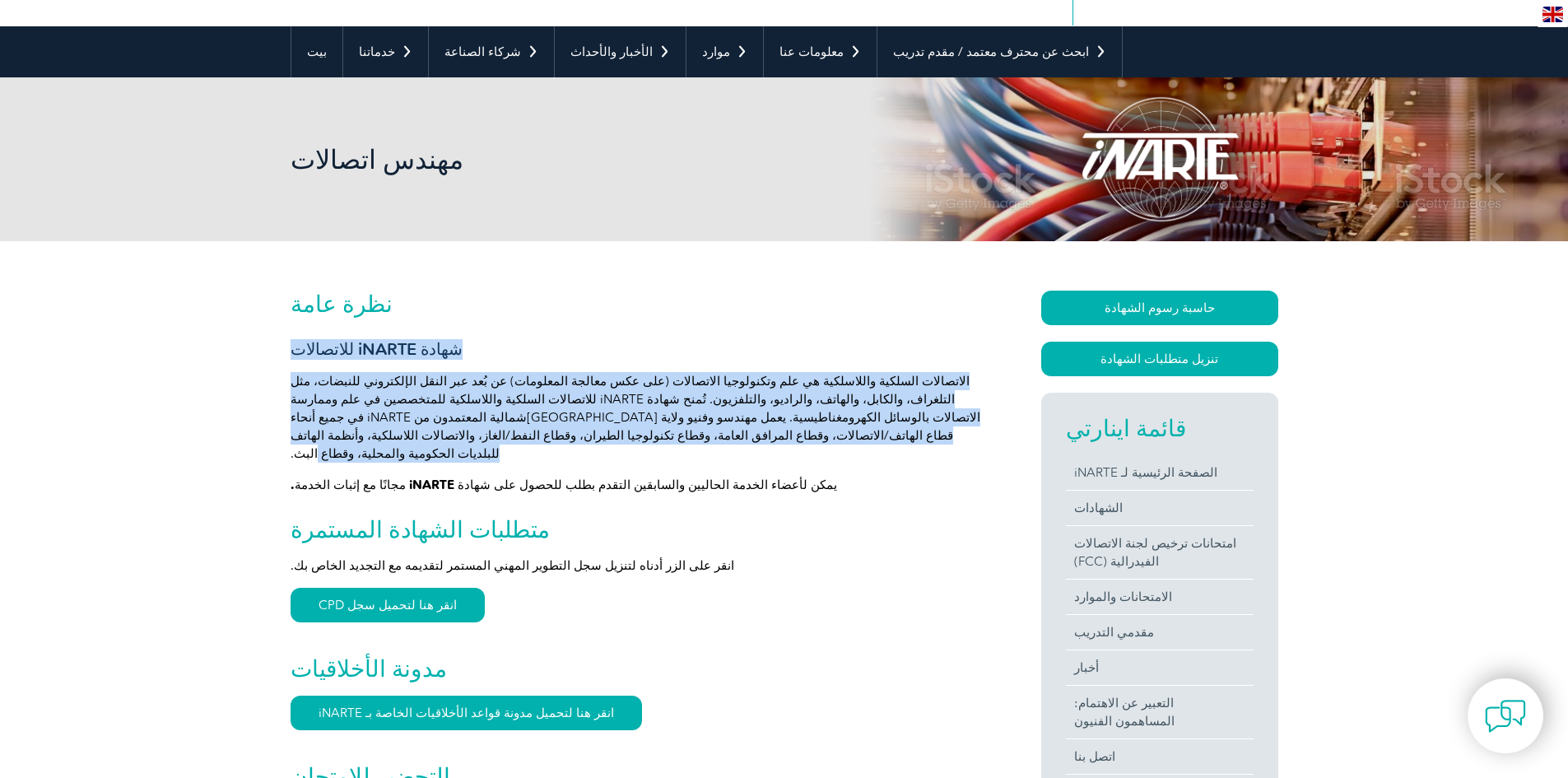
drag, startPoint x: 503, startPoint y: 436, endPoint x: 292, endPoint y: 350, distance: 227.9
